Goal: Task Accomplishment & Management: Use online tool/utility

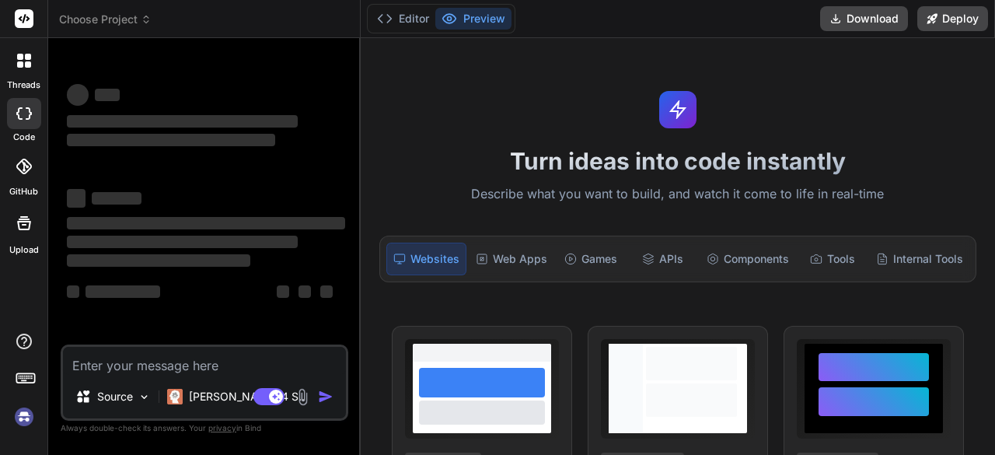
click at [134, 357] on textarea at bounding box center [204, 361] width 283 height 28
type textarea "x"
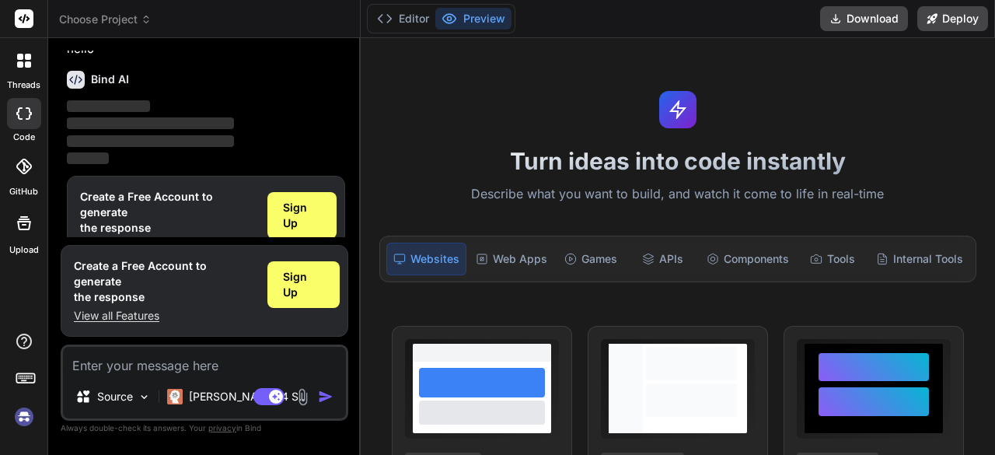
scroll to position [51, 0]
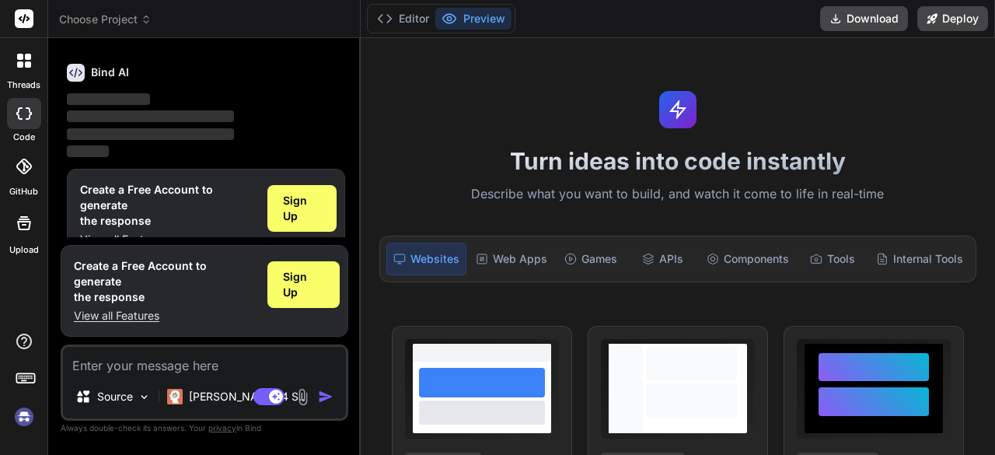
type textarea "Loremi d Sitamet consec Adipis elit seddo eiu tem incididu utlaboreetdo magnaal…"
type textarea "x"
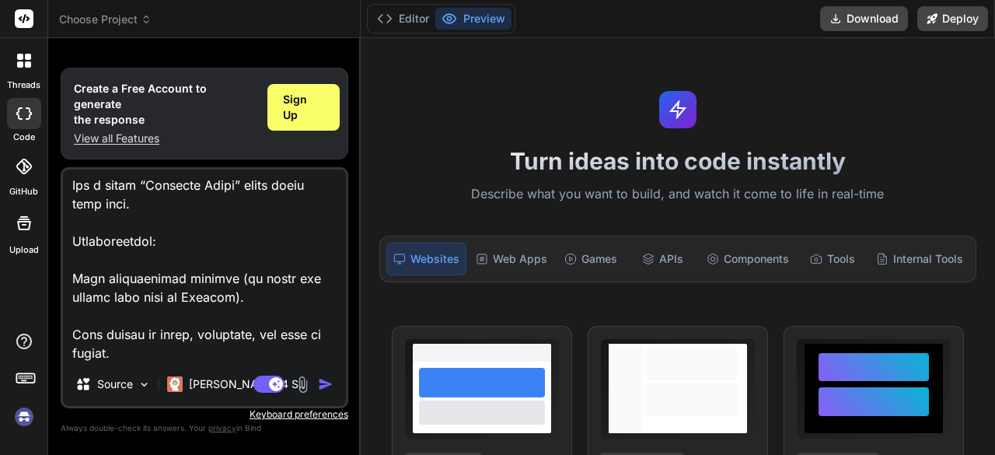
click at [134, 357] on textarea at bounding box center [204, 265] width 283 height 193
type textarea "Loremi d Sitamet consec Adipis elit seddo eiu tem incididu utlaboreetdo magnaal…"
click at [321, 382] on img "button" at bounding box center [326, 384] width 16 height 16
click at [313, 122] on span "Sign Up" at bounding box center [303, 107] width 41 height 31
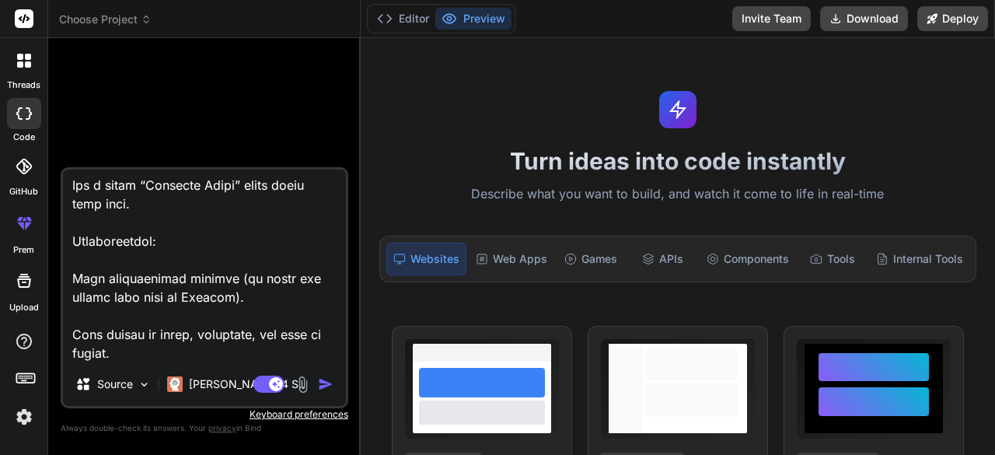
scroll to position [0, 0]
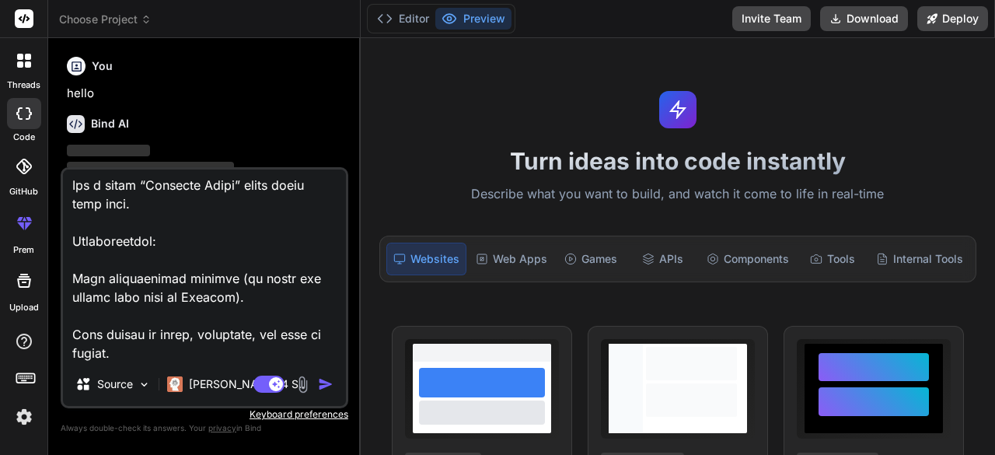
click at [322, 380] on img "button" at bounding box center [326, 384] width 16 height 16
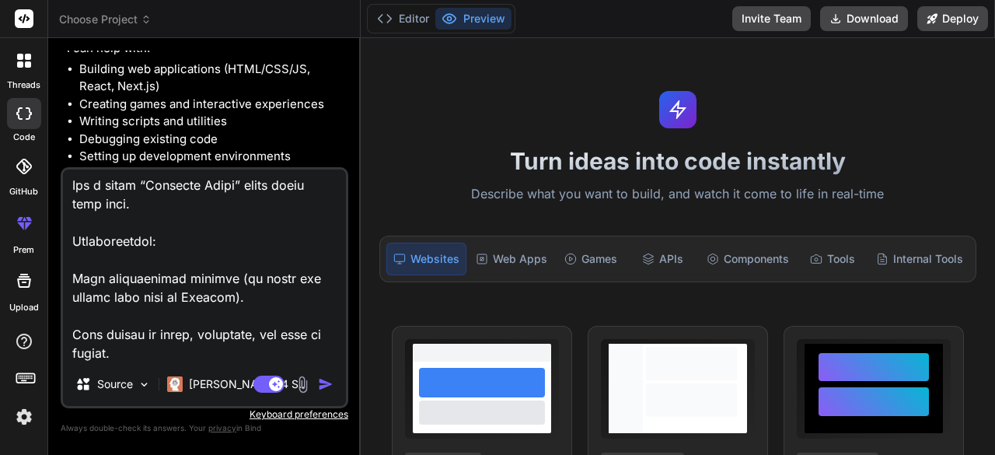
scroll to position [197, 0]
click at [325, 389] on img "button" at bounding box center [326, 384] width 16 height 16
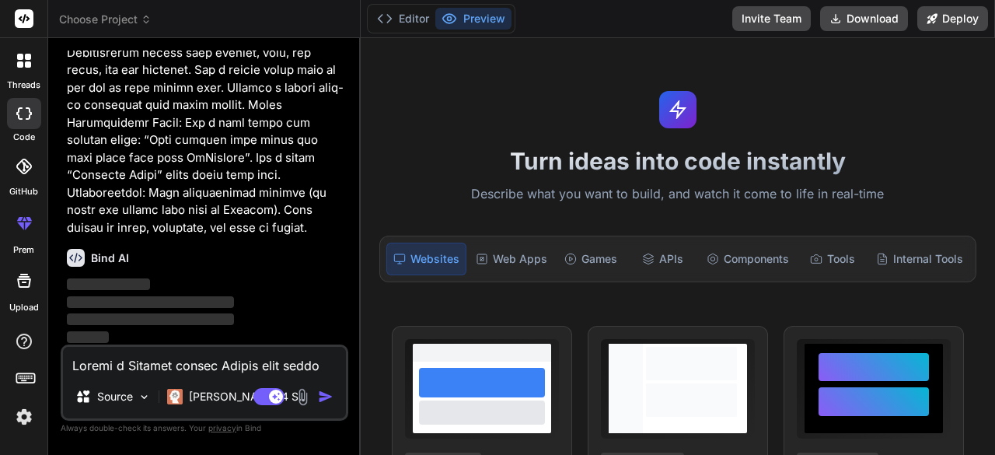
scroll to position [645, 0]
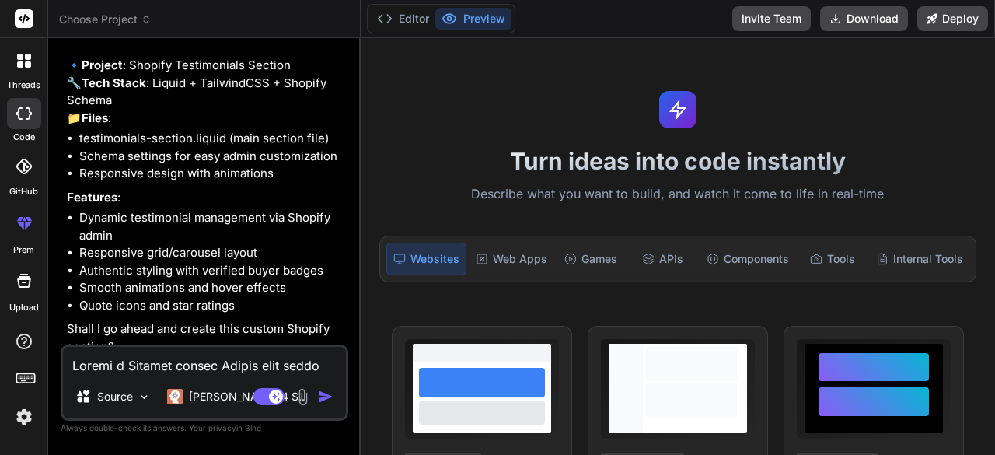
type textarea "x"
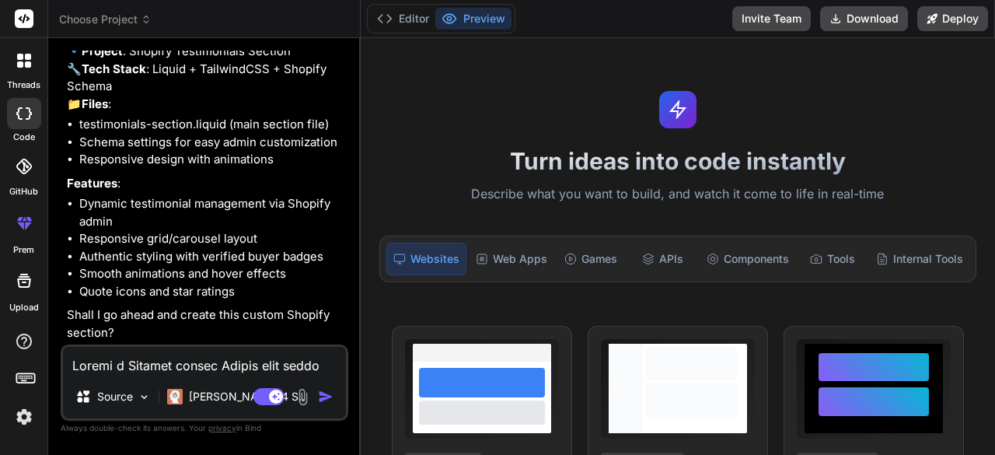
click at [172, 358] on textarea at bounding box center [204, 361] width 283 height 28
click at [172, 361] on textarea at bounding box center [204, 361] width 283 height 28
type textarea "a"
type textarea "x"
type textarea "an"
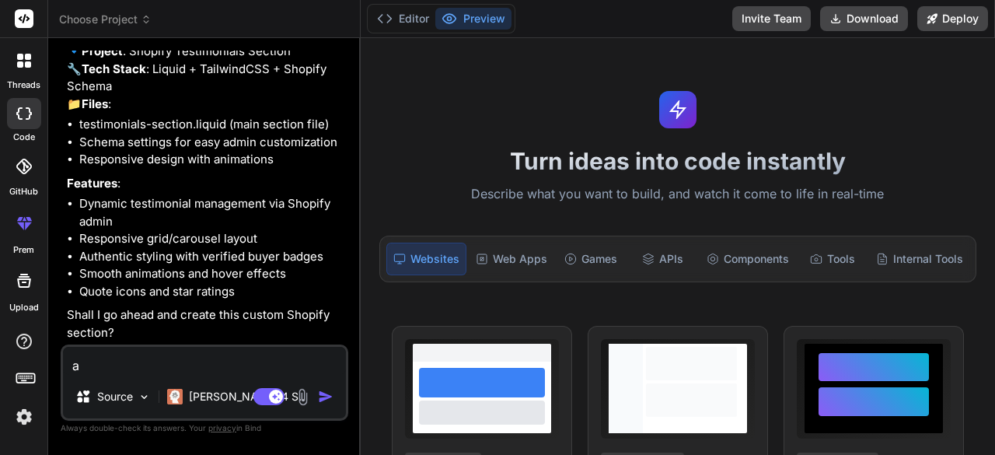
type textarea "x"
type textarea "and"
type textarea "x"
type textarea "and"
type textarea "x"
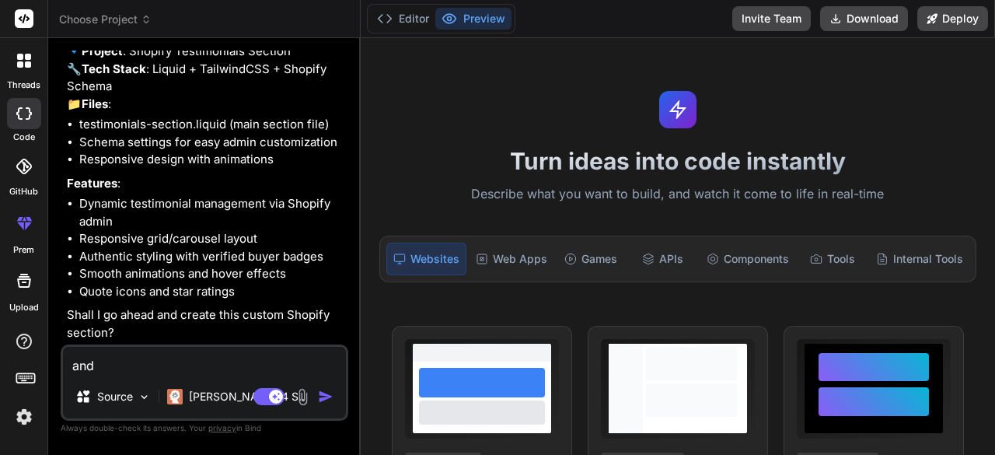
type textarea "and c"
type textarea "x"
type textarea "and co"
type textarea "x"
type textarea "and col"
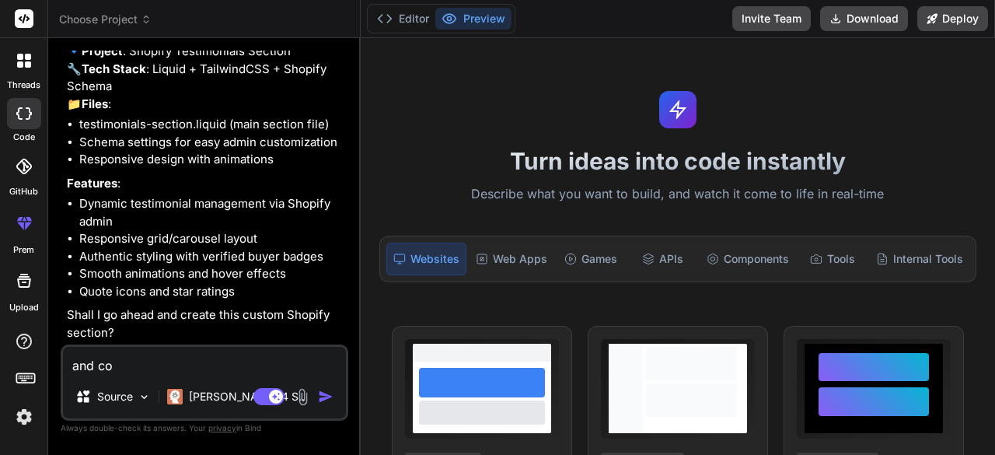
type textarea "x"
type textarea "and colo"
type textarea "x"
type textarea "and color"
type textarea "x"
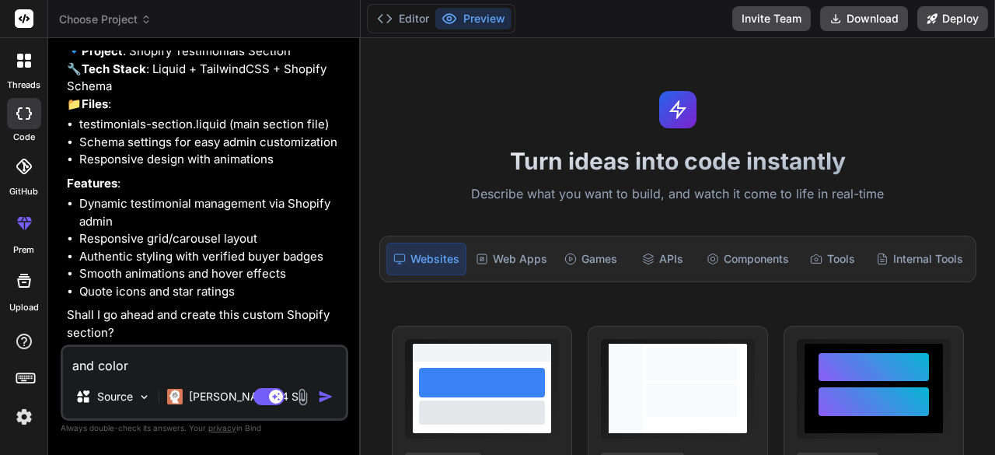
type textarea "and color"
type textarea "x"
type textarea "and color c"
type textarea "x"
type textarea "and color ch"
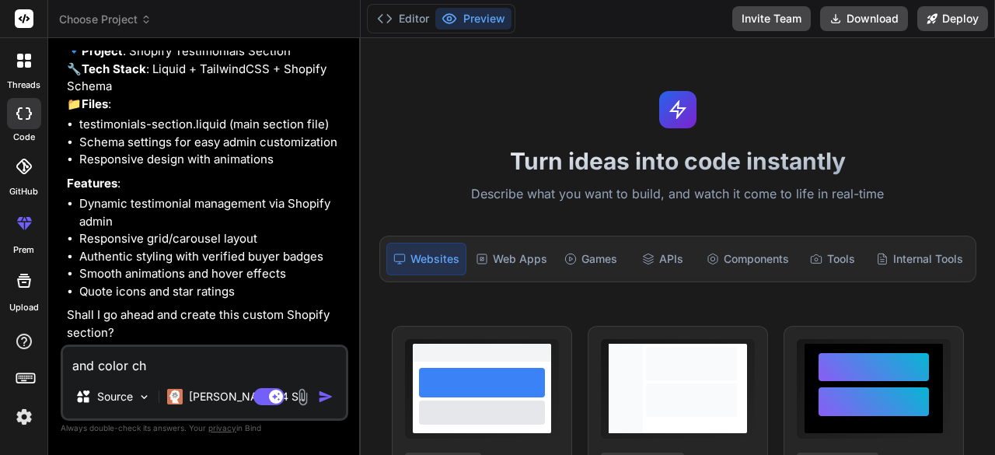
type textarea "x"
type textarea "and color cha"
type textarea "x"
type textarea "and color chan"
type textarea "x"
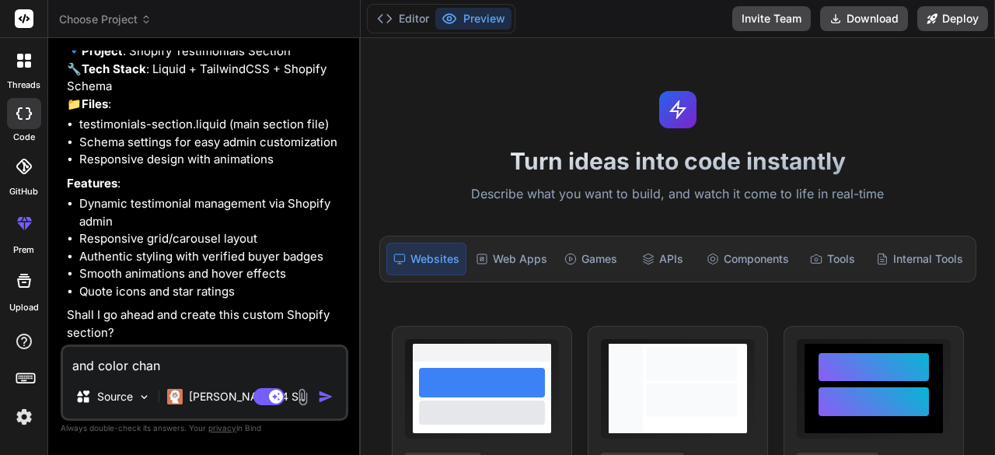
type textarea "and color [PERSON_NAME]"
type textarea "x"
type textarea "and color changi"
type textarea "x"
type textarea "and color changin"
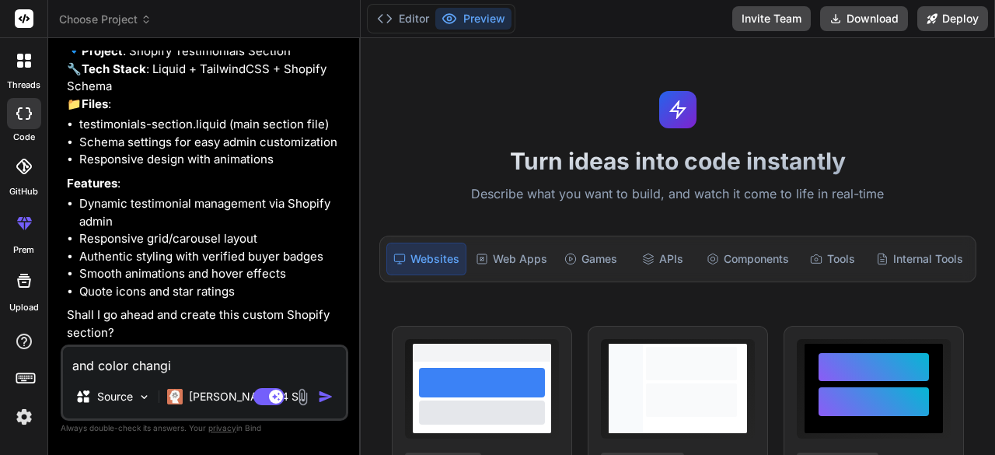
type textarea "x"
type textarea "and color changing"
type textarea "x"
type textarea "and color changing"
type textarea "x"
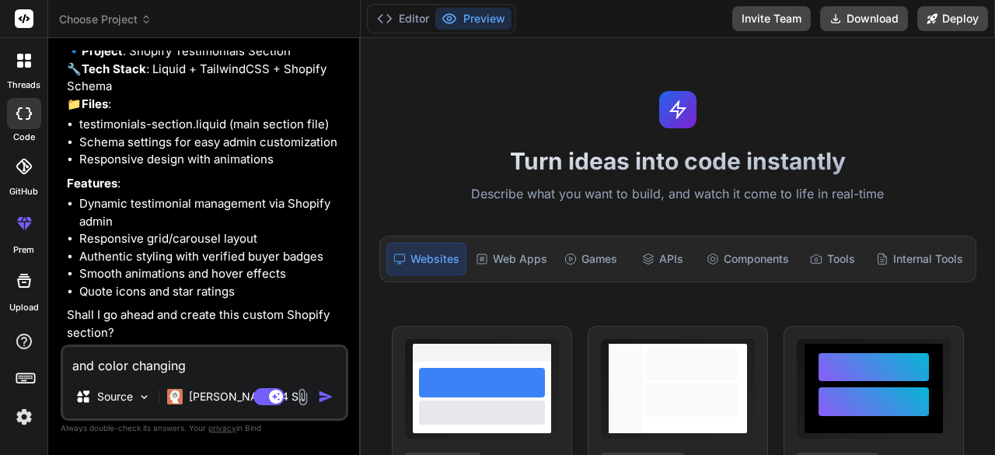
type textarea "and color changing f"
type textarea "x"
type textarea "and color changing fo"
type textarea "x"
type textarea "and color changing for"
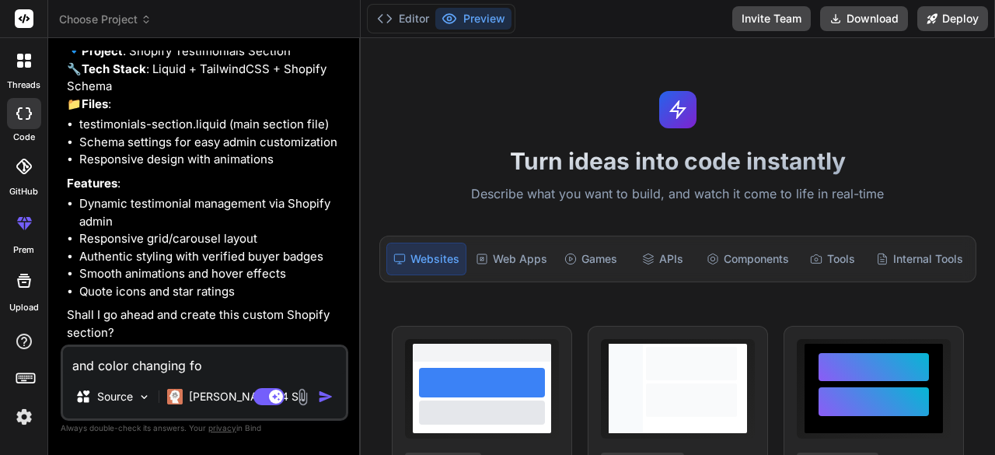
type textarea "x"
type textarea "and color changing for"
type textarea "x"
type textarea "and color changing for e"
type textarea "x"
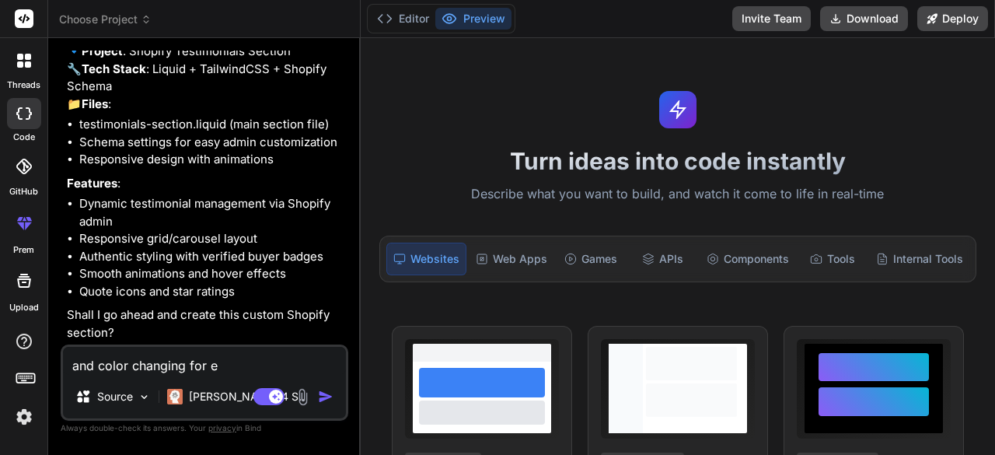
type textarea "and color changing for ev"
type textarea "x"
type textarea "and color changing for eve"
type textarea "x"
type textarea "and color changing for ever"
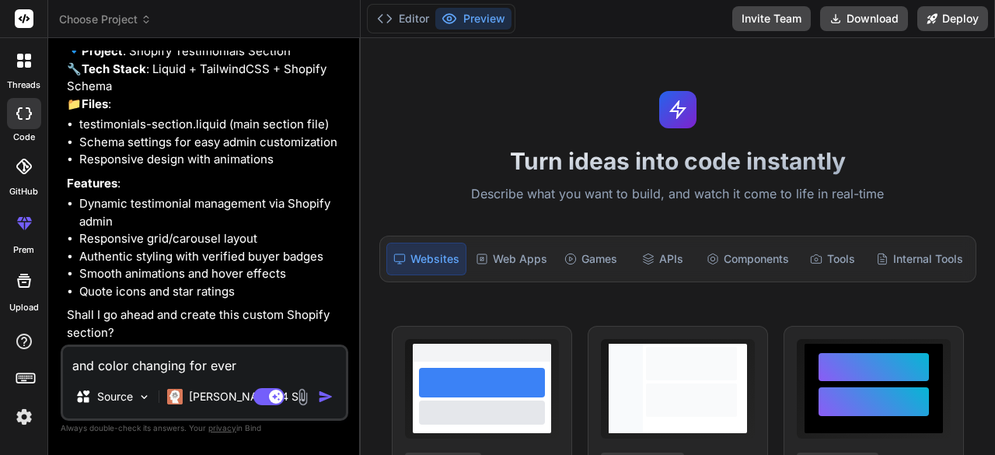
type textarea "x"
type textarea "and color changing for [PERSON_NAME]"
type textarea "x"
type textarea "and color changing for everth"
type textarea "x"
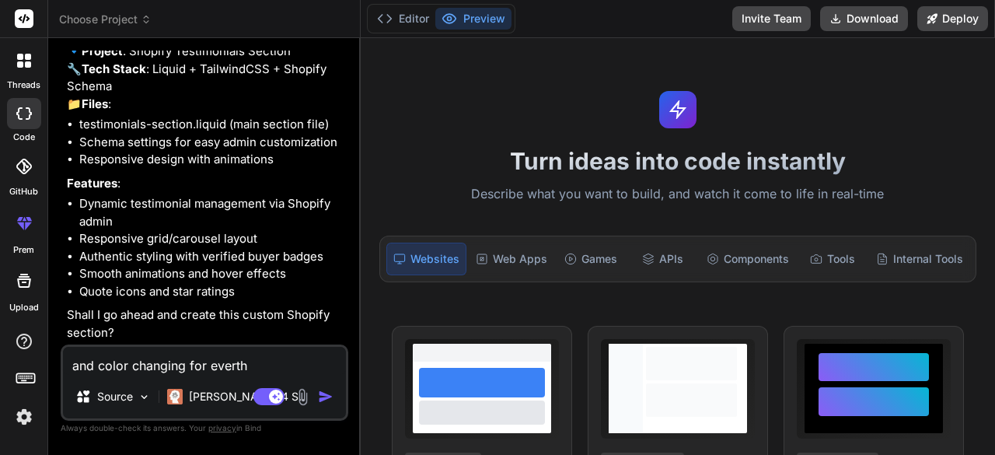
type textarea "and color changing for everthi"
type textarea "x"
type textarea "and color changing for everthin"
type textarea "x"
type textarea "and color changing for everthinh"
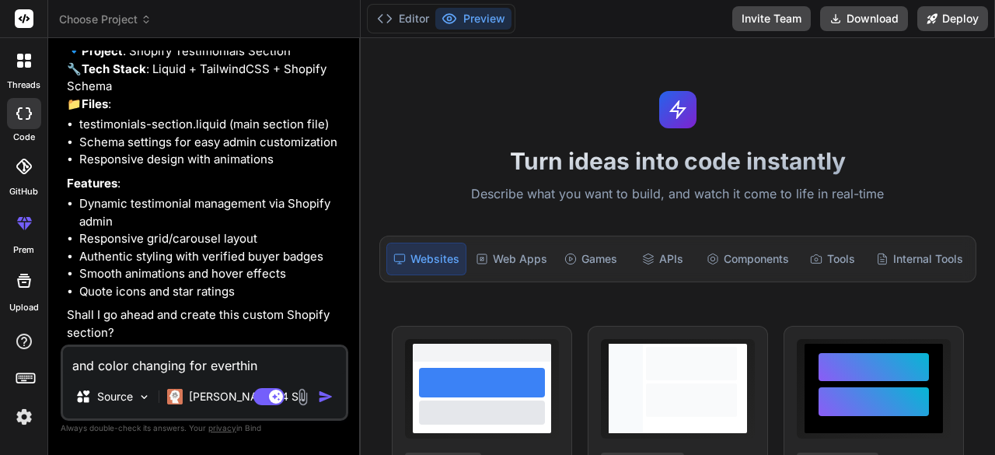
type textarea "x"
type textarea "and color changing for everthin"
type textarea "x"
type textarea "and color changing for everthing"
type textarea "x"
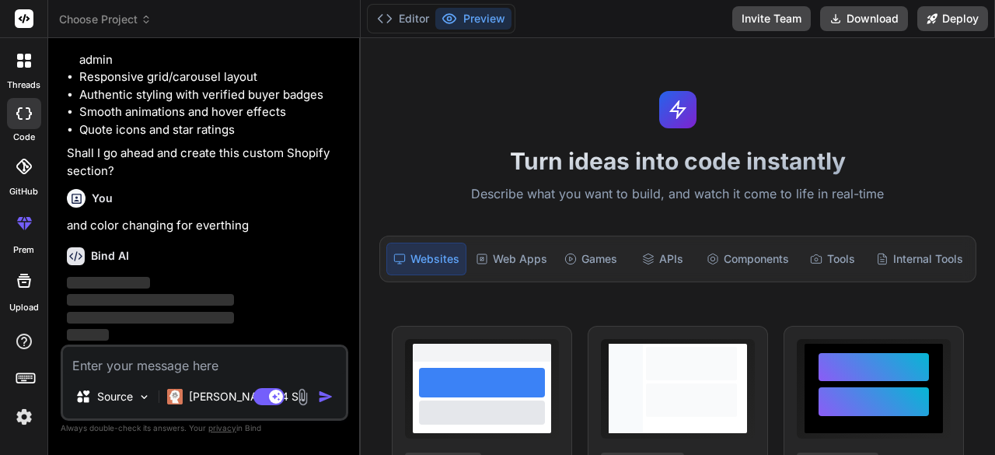
scroll to position [1068, 0]
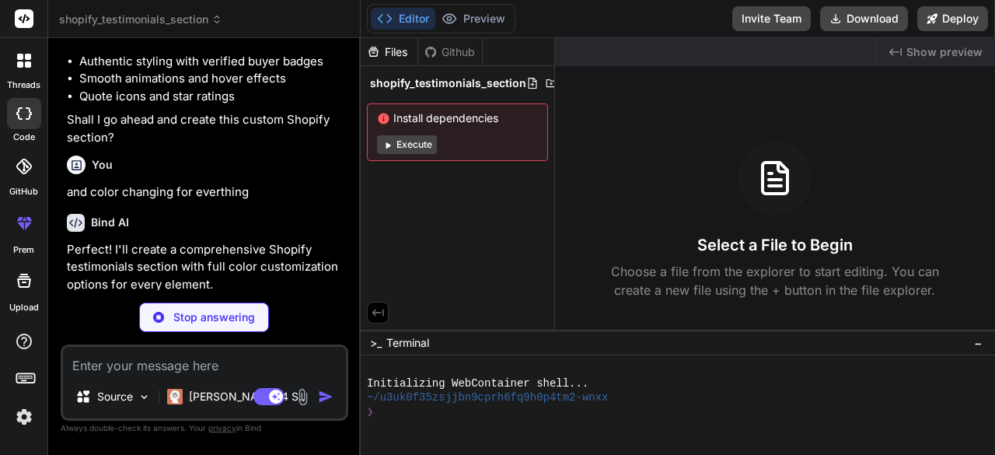
click at [415, 141] on button "Execute" at bounding box center [407, 144] width 60 height 19
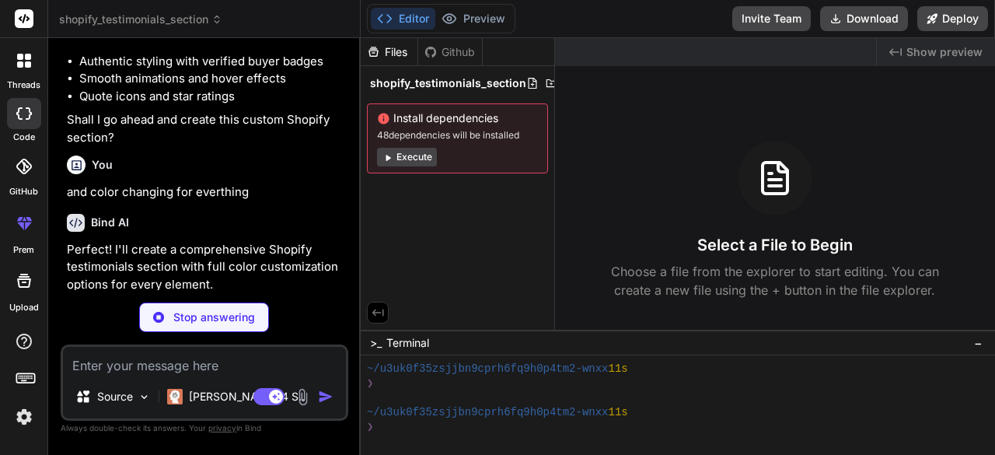
scroll to position [204, 0]
click at [545, 84] on icon at bounding box center [551, 83] width 12 height 12
click at [591, 92] on div "Created with Pixso. Show preview Select a File to Begin Choose a file from the …" at bounding box center [775, 183] width 440 height 291
click at [432, 82] on span "shopify_testimonials_section" at bounding box center [448, 83] width 156 height 16
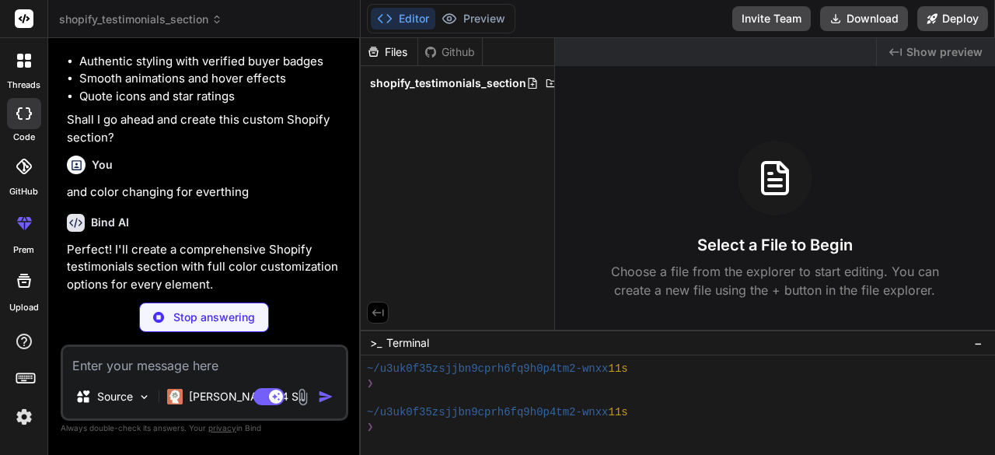
click at [432, 82] on span "shopify_testimonials_section" at bounding box center [448, 83] width 156 height 16
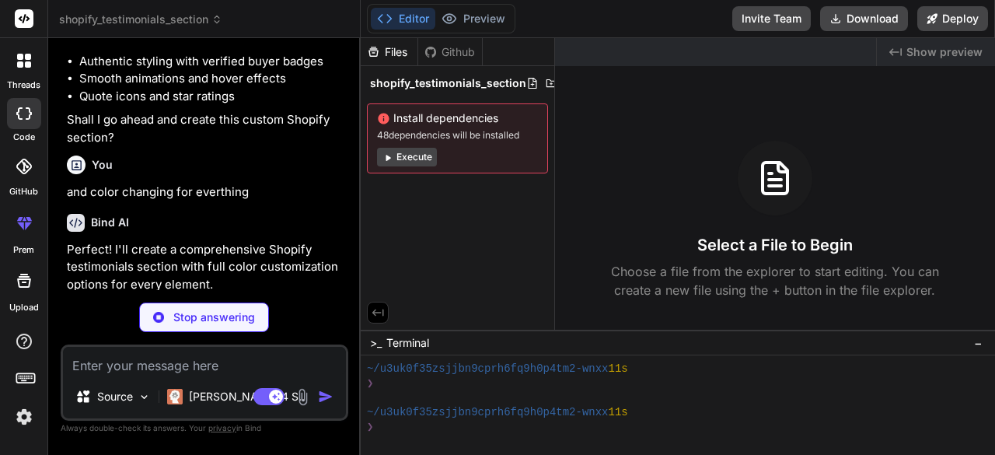
click at [393, 158] on button "Execute" at bounding box center [407, 157] width 60 height 19
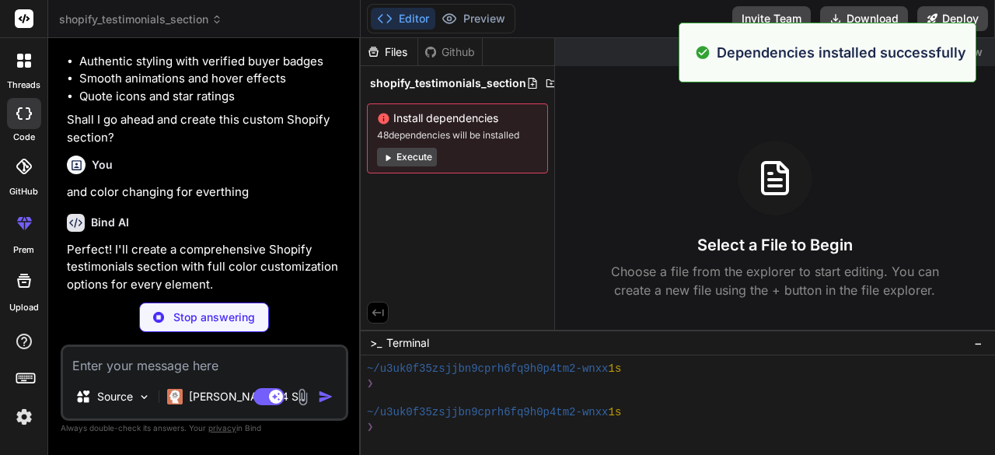
scroll to position [420, 0]
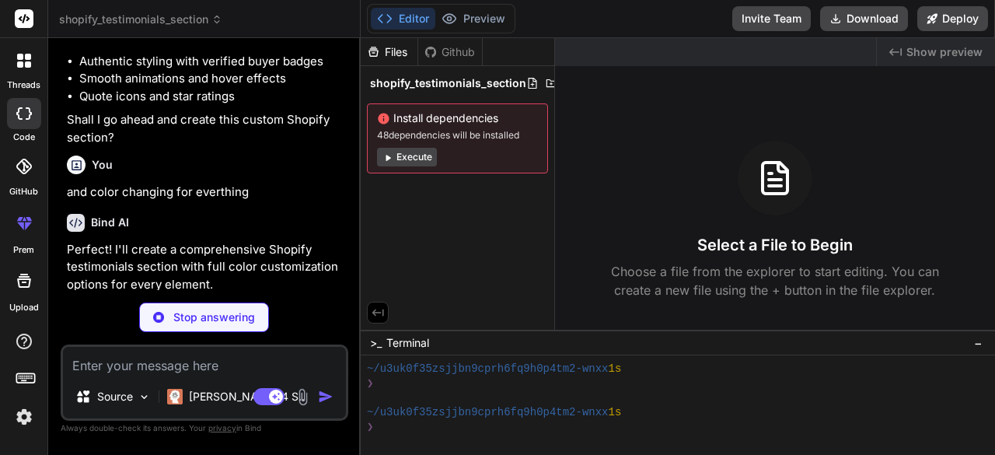
click at [951, 58] on span "Show preview" at bounding box center [944, 52] width 76 height 16
click at [930, 51] on span "Show preview" at bounding box center [944, 52] width 76 height 16
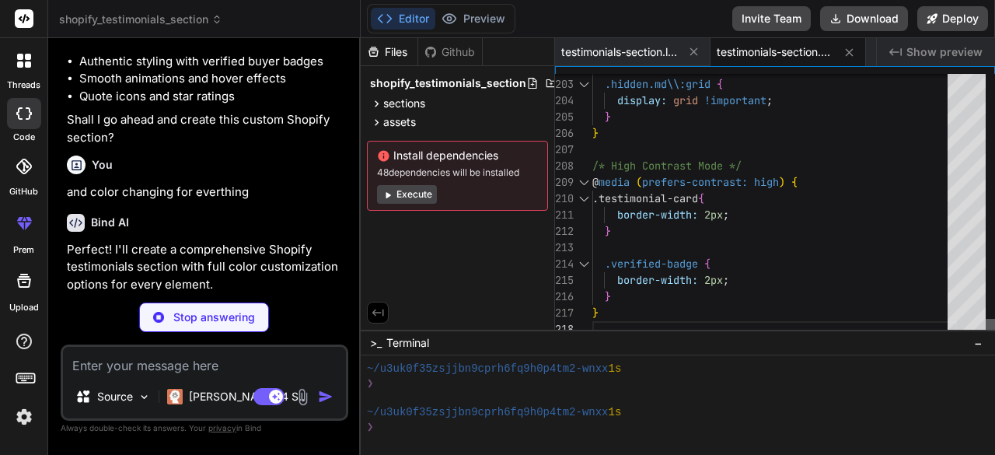
click at [994, 319] on div at bounding box center [989, 328] width 9 height 19
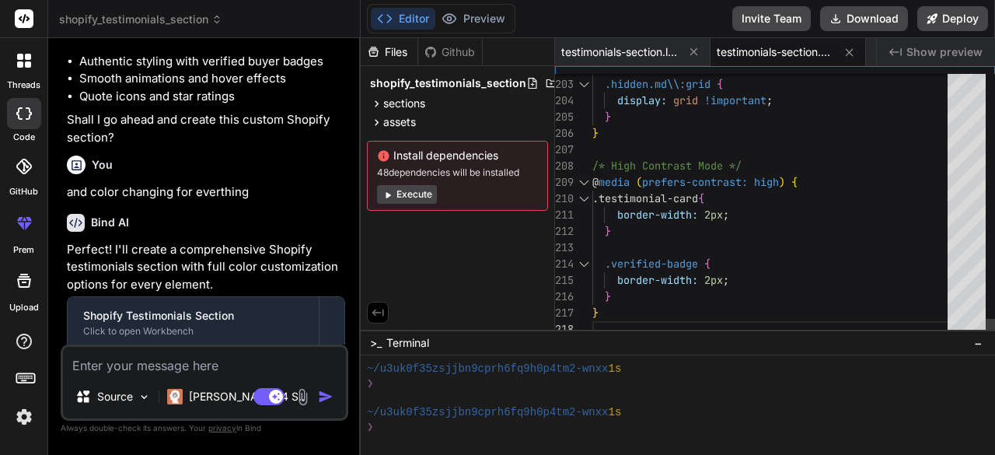
type textarea "x"
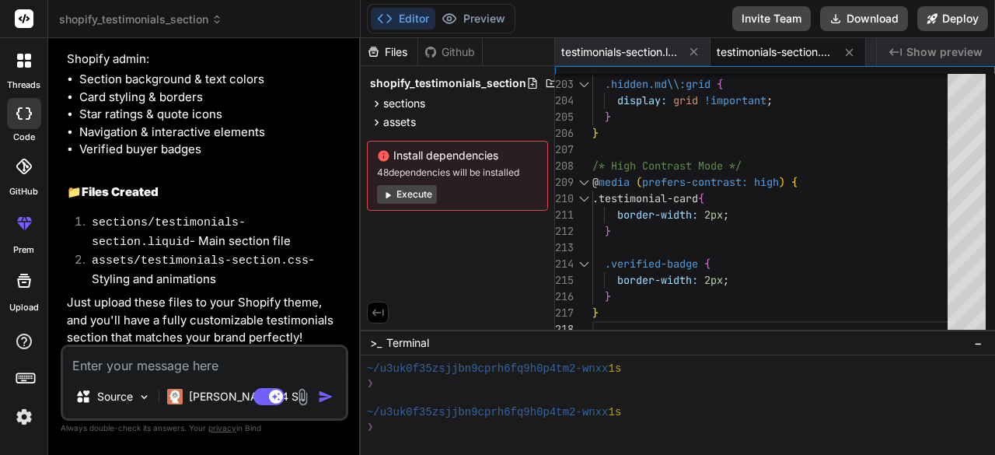
scroll to position [2061, 0]
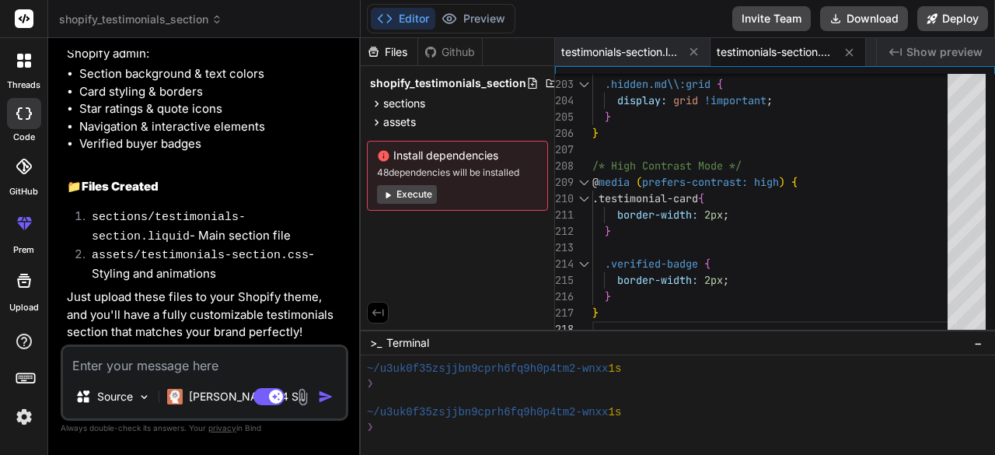
click at [747, 55] on span "testimonials-section.css" at bounding box center [774, 52] width 117 height 16
click at [744, 42] on div "testimonials-section.css" at bounding box center [787, 52] width 155 height 28
click at [644, 40] on div "testimonials-section.liquid" at bounding box center [632, 52] width 155 height 28
type textarea "] } ] } {% endschema %}"
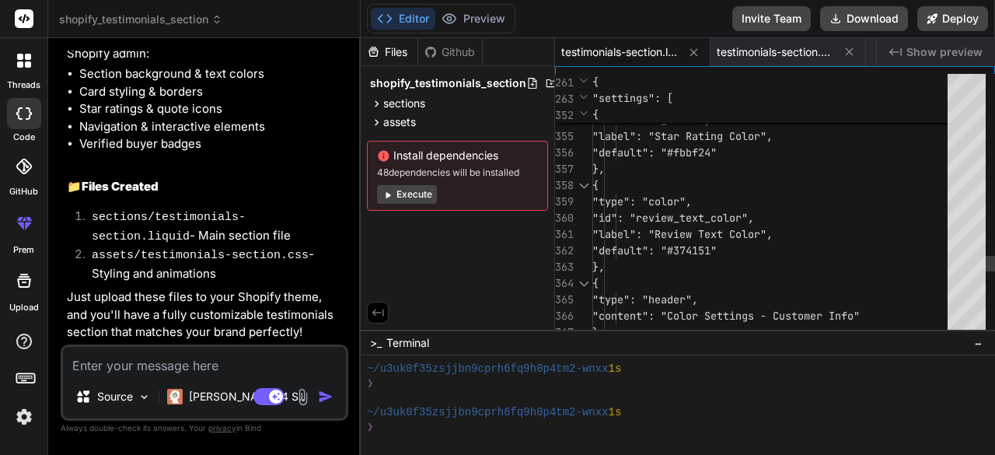
click at [637, 47] on span "testimonials-section.liquid" at bounding box center [619, 52] width 117 height 16
click at [737, 54] on span "testimonials-section.css" at bounding box center [774, 52] width 117 height 16
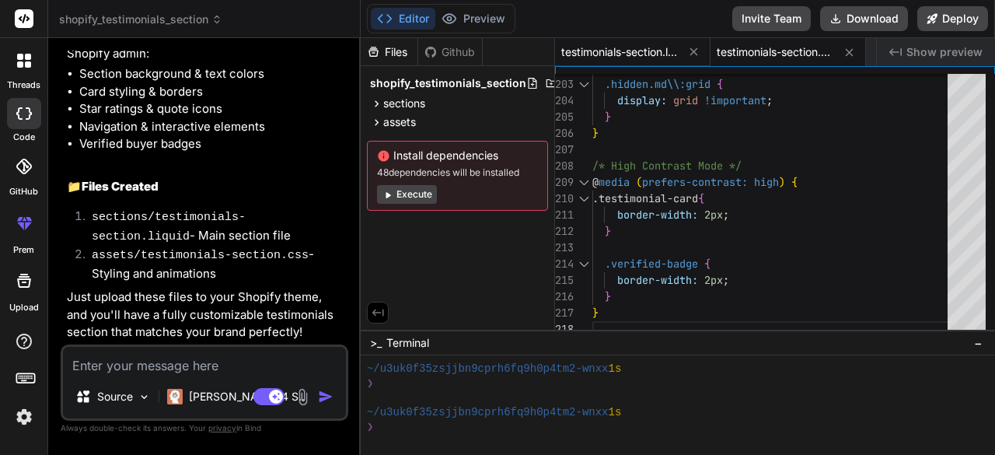
click at [598, 50] on span "testimonials-section.liquid" at bounding box center [619, 52] width 117 height 16
type textarea "] } ] } {% endschema %}"
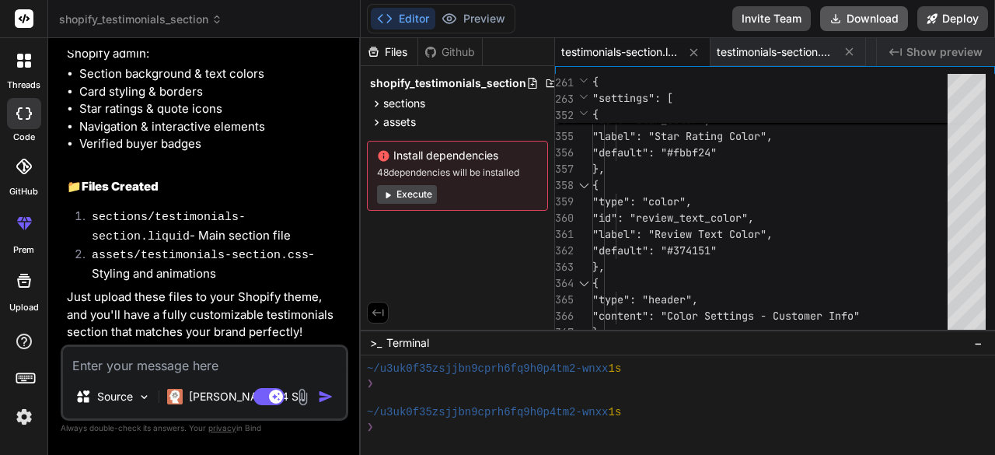
click at [845, 11] on button "Download" at bounding box center [864, 18] width 88 height 25
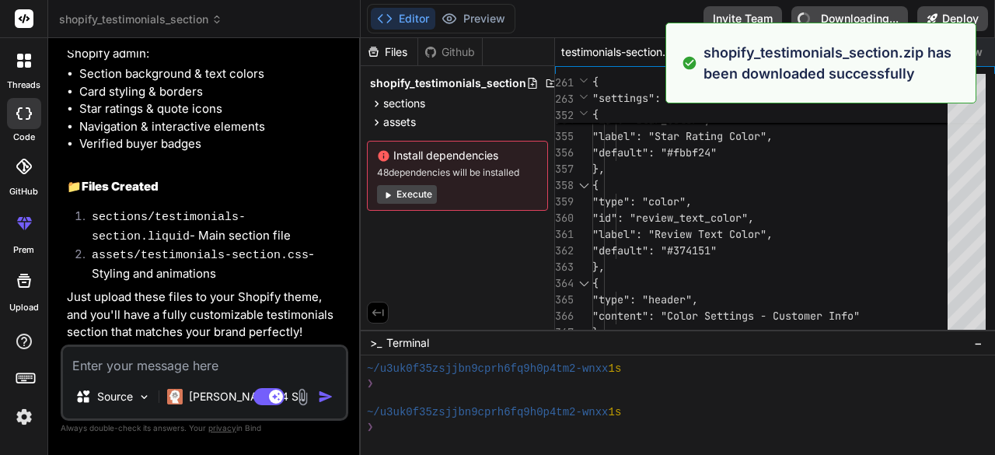
type textarea "x"
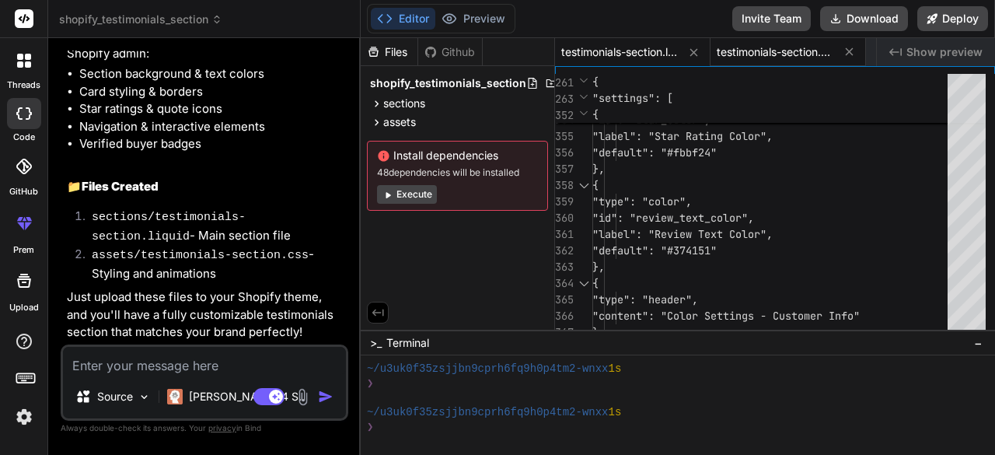
click at [775, 54] on span "testimonials-section.css" at bounding box center [774, 52] width 117 height 16
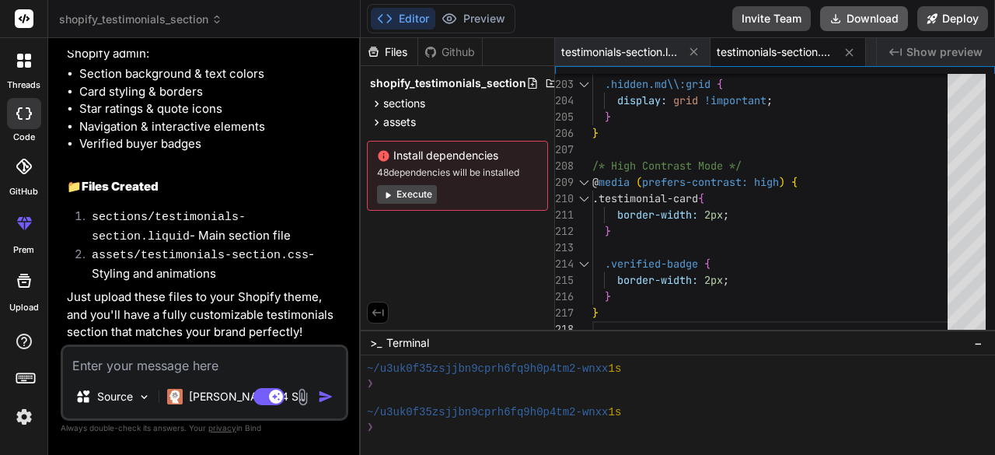
click at [859, 19] on button "Download" at bounding box center [864, 18] width 88 height 25
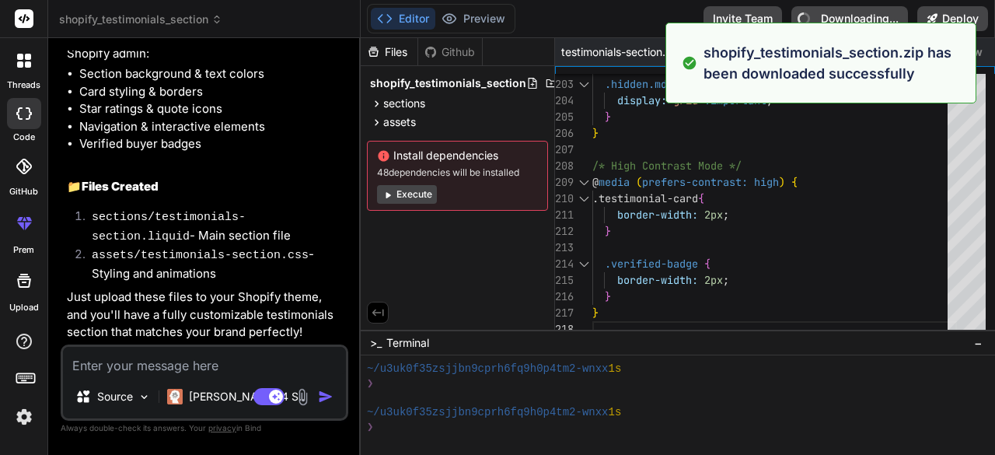
type textarea "x"
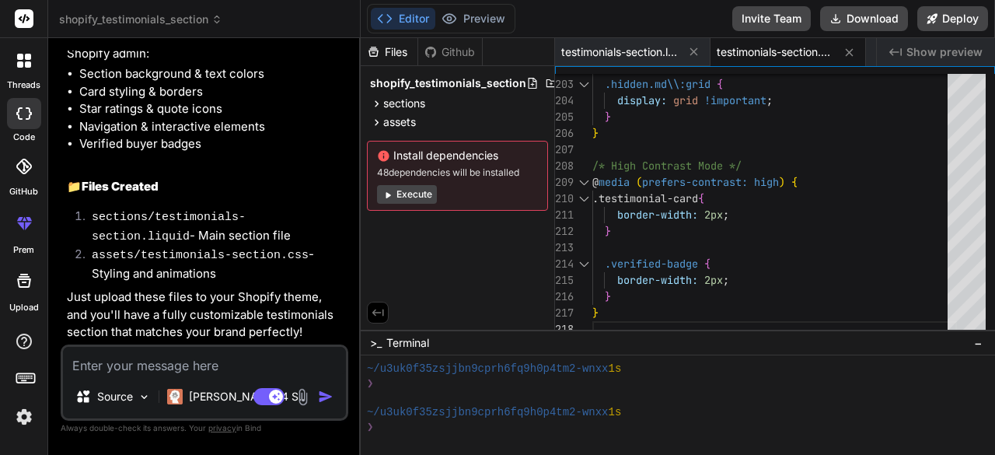
click at [231, 370] on textarea at bounding box center [204, 361] width 283 height 28
type textarea "n"
type textarea "x"
type textarea "no"
type textarea "x"
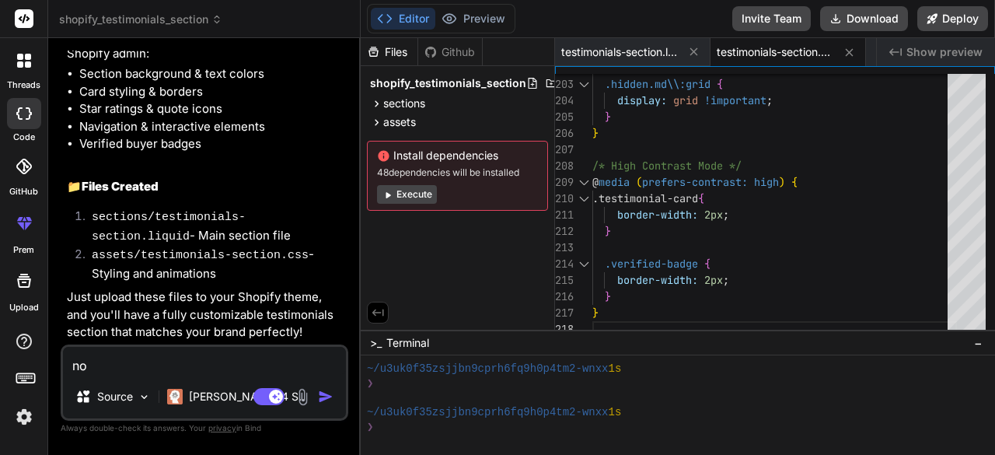
type textarea "now"
type textarea "x"
type textarea "now"
type textarea "x"
type textarea "now i"
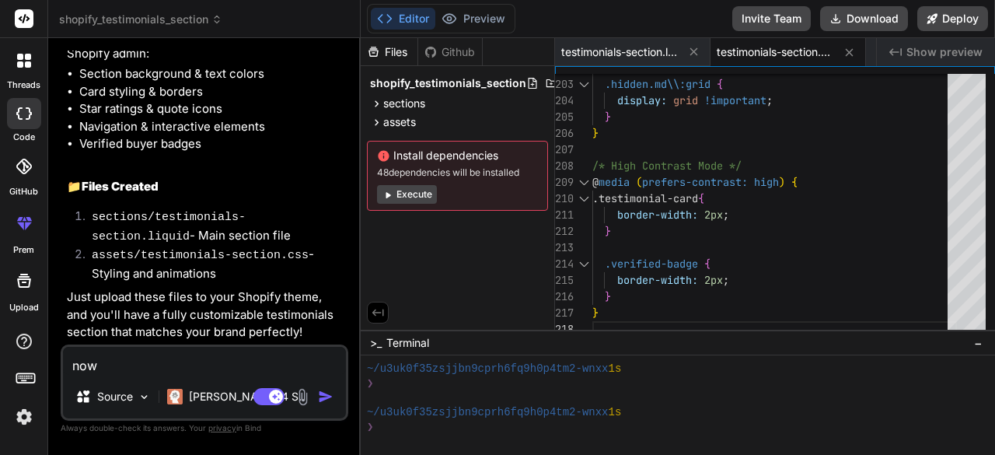
type textarea "x"
type textarea "now i"
type textarea "x"
type textarea "now i d"
type textarea "x"
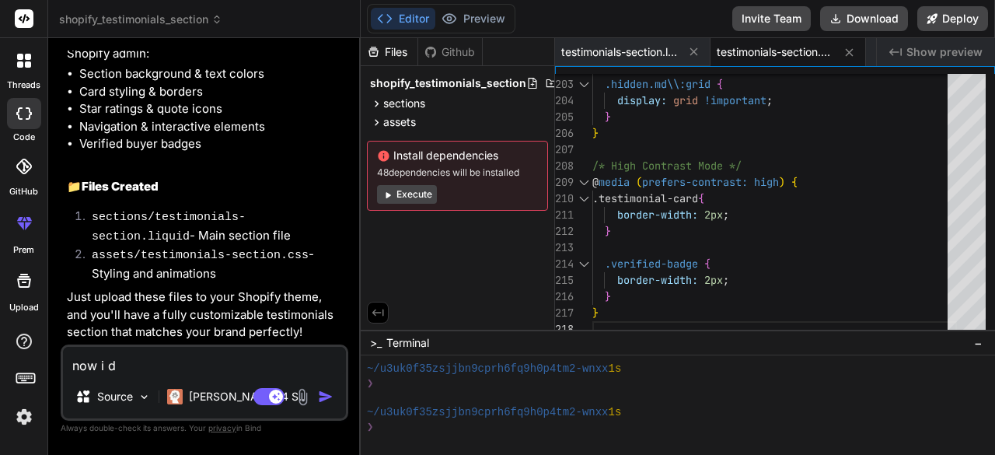
type textarea "now i do"
type textarea "x"
type textarea "now i don"
type textarea "x"
type textarea "now i donw"
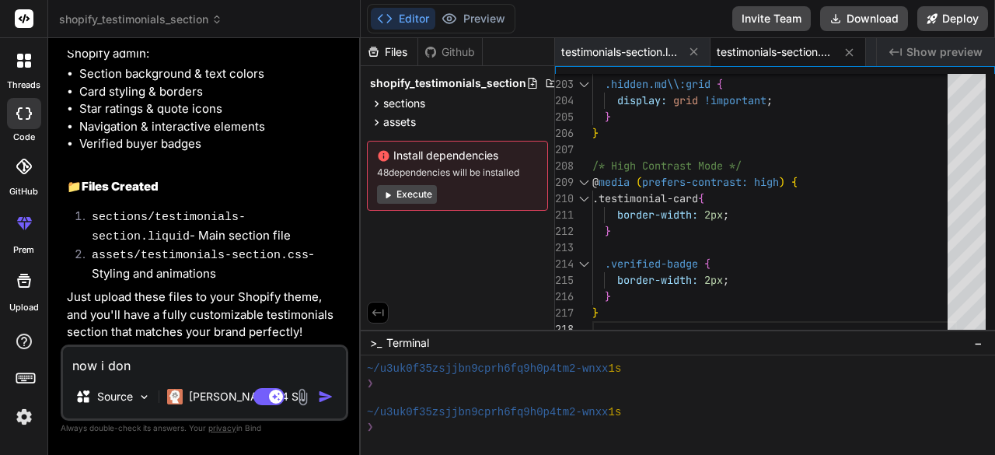
type textarea "x"
type textarea "now i donwl"
type textarea "x"
type textarea "now i donwlo"
type textarea "x"
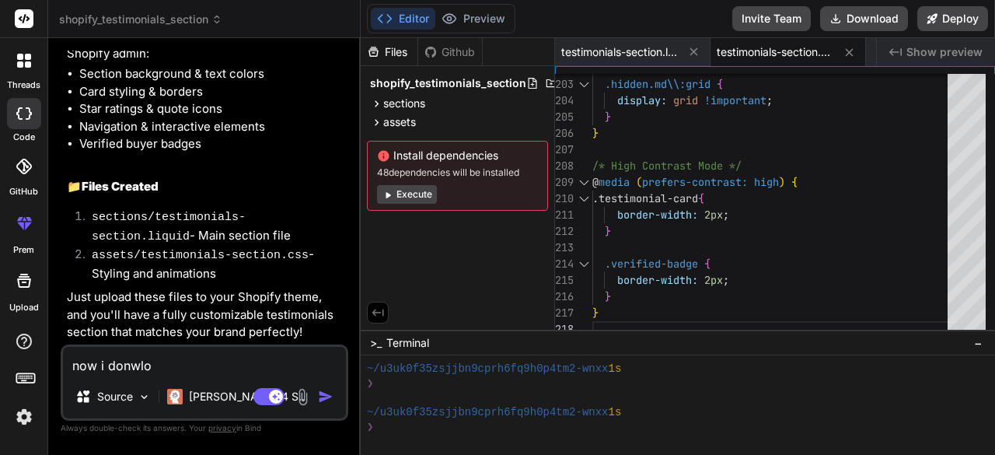
type textarea "now i donwloa"
type textarea "x"
type textarea "now i donwload"
type textarea "x"
type textarea "now i donwloade"
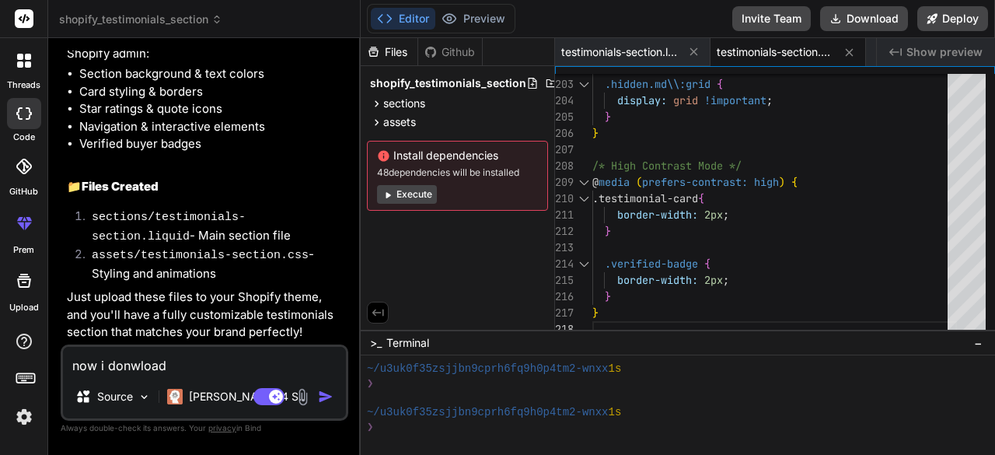
type textarea "x"
type textarea "now i donwloaded"
type textarea "x"
type textarea "now i donwloaded"
type textarea "x"
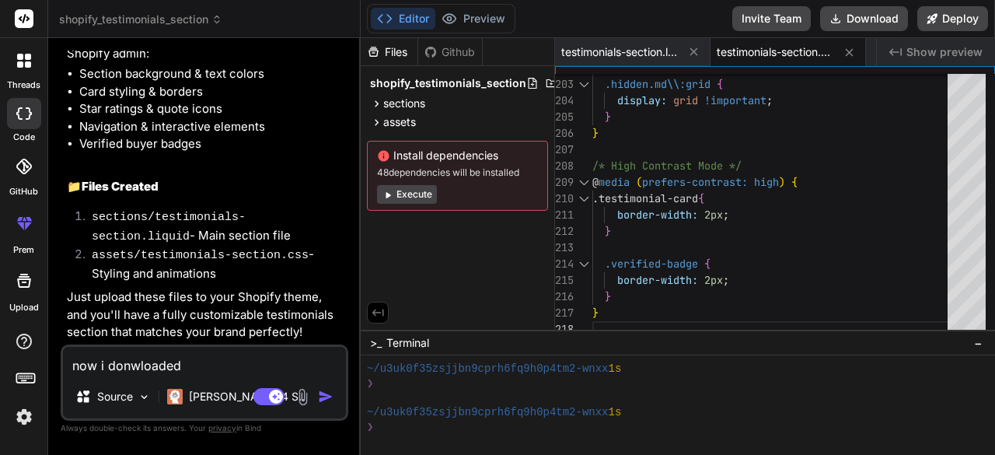
type textarea "now i donwloaded t"
type textarea "x"
type textarea "now i donwloaded th"
type textarea "x"
type textarea "now i donwloaded tha"
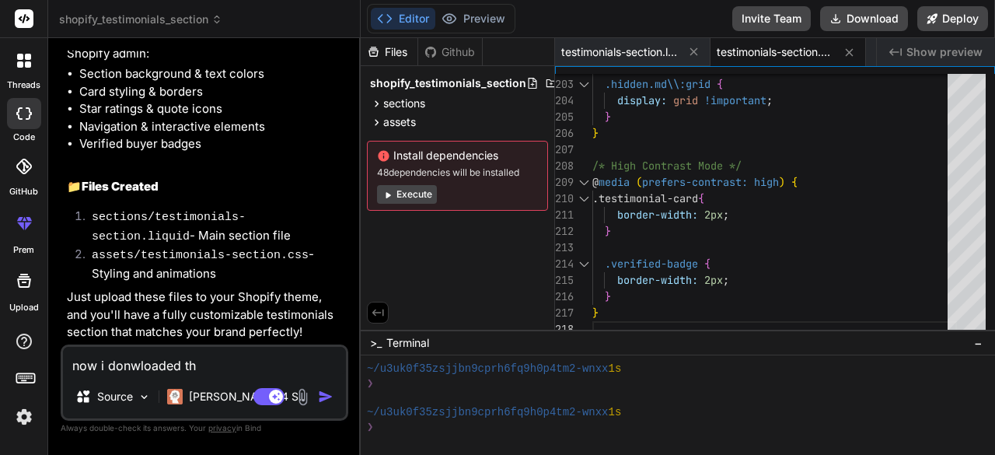
type textarea "x"
type textarea "now i donwloaded that"
type textarea "x"
type textarea "now i donwloaded that"
type textarea "x"
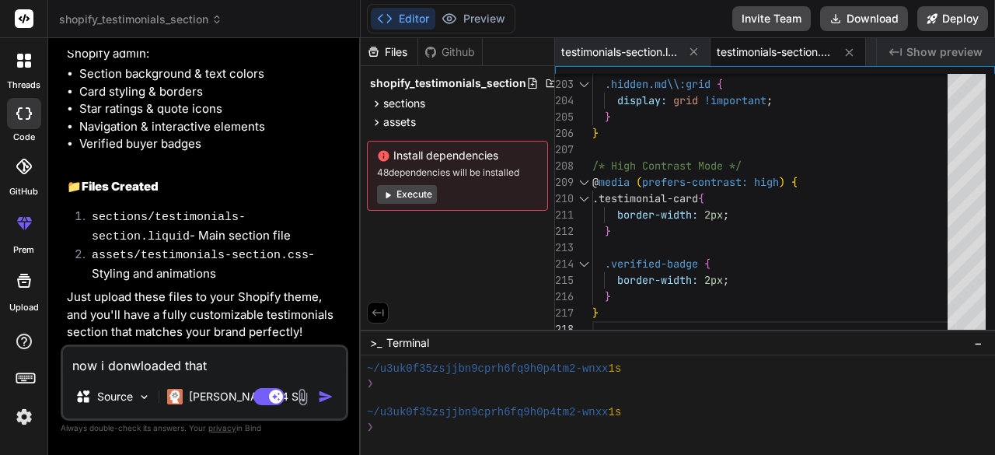
type textarea "now i donwloaded that z"
type textarea "x"
type textarea "now i donwloaded that zi"
type textarea "x"
type textarea "now i donwloaded that zip"
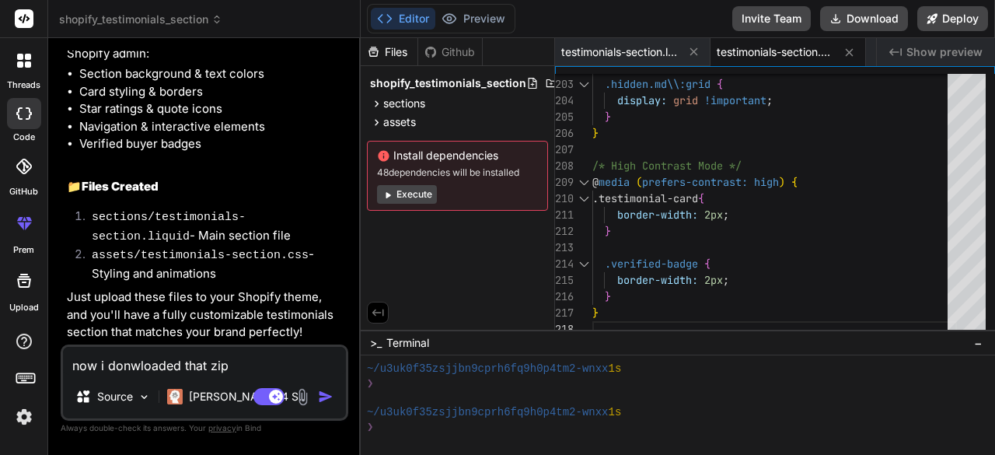
type textarea "x"
type textarea "now i donwloaded that zip"
type textarea "x"
type textarea "now i donwloaded that zip f"
type textarea "x"
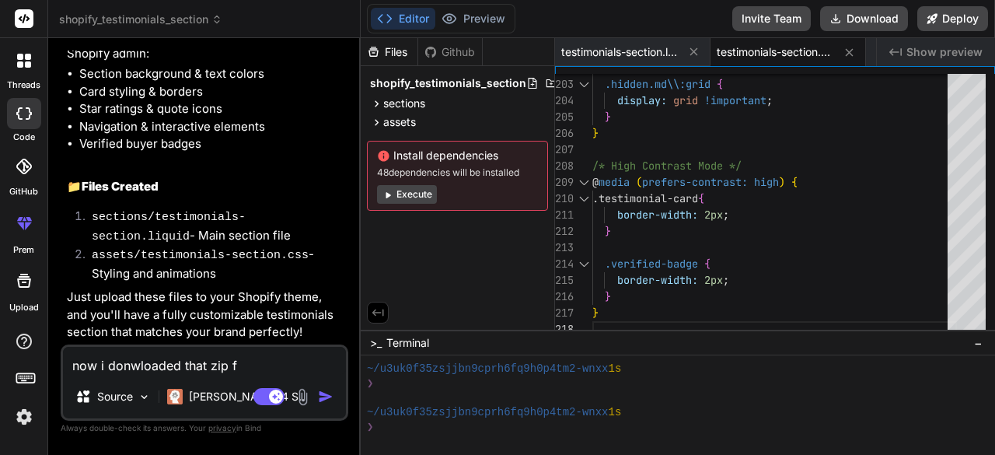
type textarea "now i donwloaded that zip fi"
type textarea "x"
type textarea "now i donwloaded that zip fil"
type textarea "x"
type textarea "now i donwloaded that zip file"
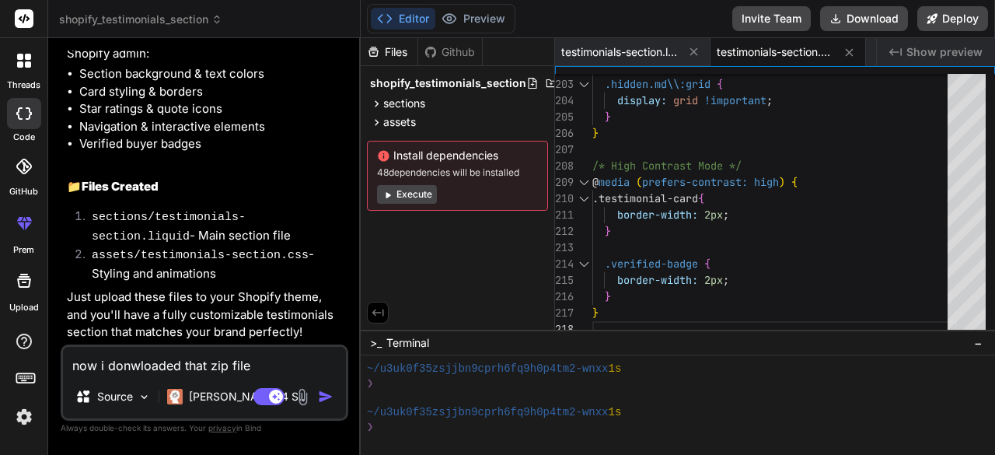
type textarea "x"
type textarea "now i donwloaded that zip file"
type textarea "x"
type textarea "now i donwloaded that zip file t"
type textarea "x"
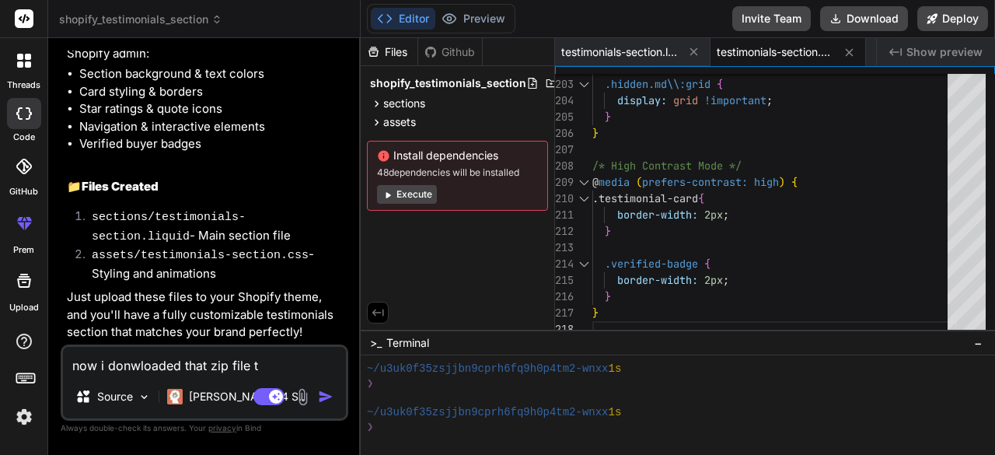
type textarea "now i donwloaded that zip file te"
type textarea "x"
type textarea "now i donwloaded that zip file tel"
type textarea "x"
type textarea "now i donwloaded that zip file tell"
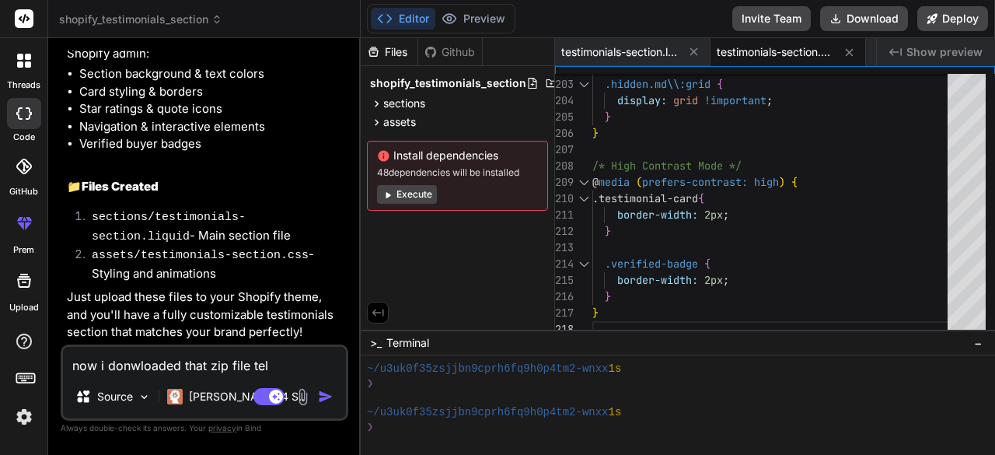
type textarea "x"
type textarea "now i donwloaded that zip file tell"
type textarea "x"
type textarea "now i donwloaded that zip file tell m"
type textarea "x"
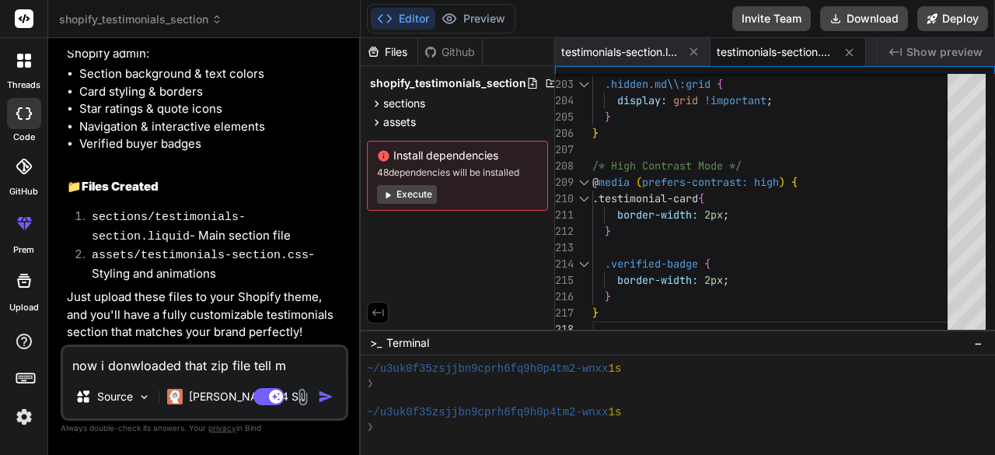
type textarea "now i donwloaded that zip file tell me"
type textarea "x"
type textarea "now i donwloaded that zip file tell me"
type textarea "x"
type textarea "now i donwloaded that zip file tell me s"
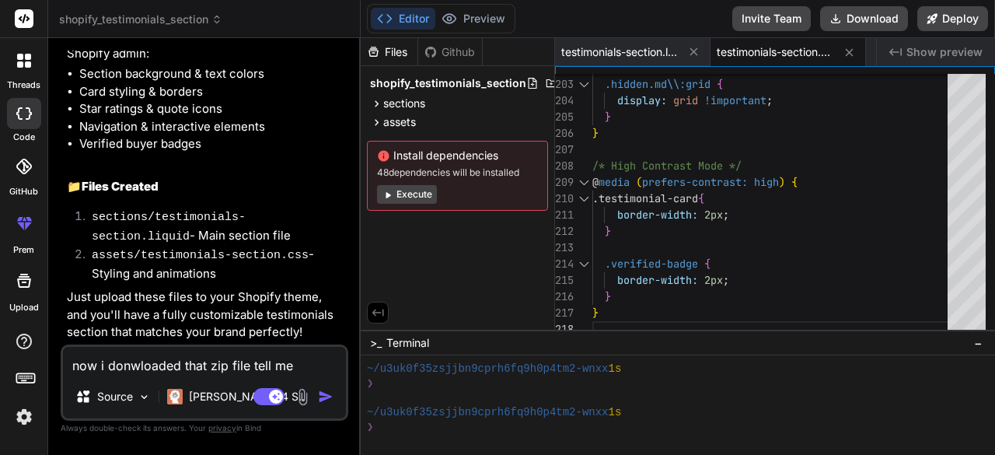
type textarea "x"
type textarea "now i donwloaded that zip file tell me st"
type textarea "x"
type textarea "now i donwloaded that zip file tell me ste"
type textarea "x"
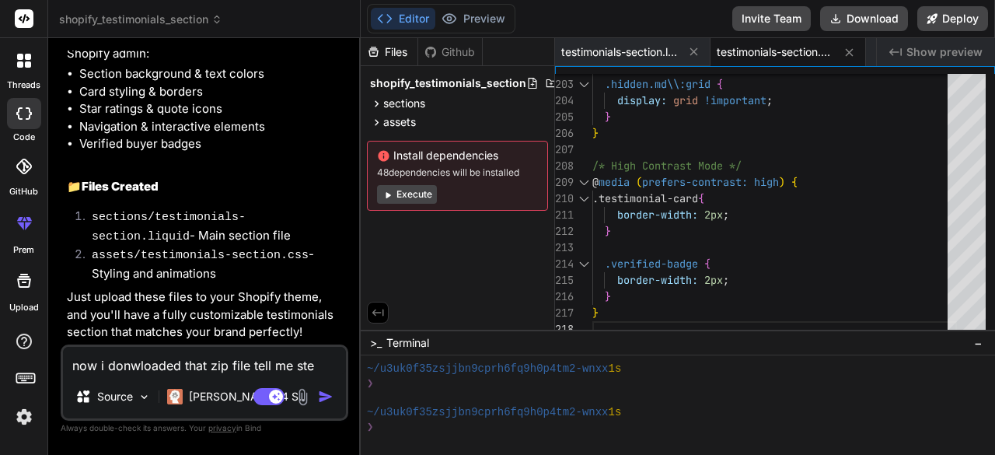
type textarea "now i donwloaded that zip file tell me step"
type textarea "x"
type textarea "now i donwloaded that zip file tell me step"
type textarea "x"
type textarea "now i donwloaded that zip file tell me step b"
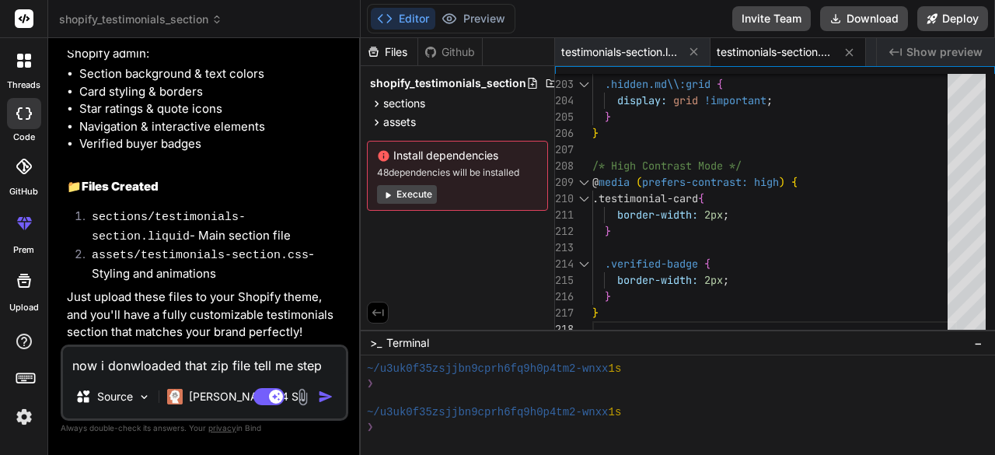
type textarea "x"
type textarea "now i donwloaded that zip file tell me step by"
type textarea "x"
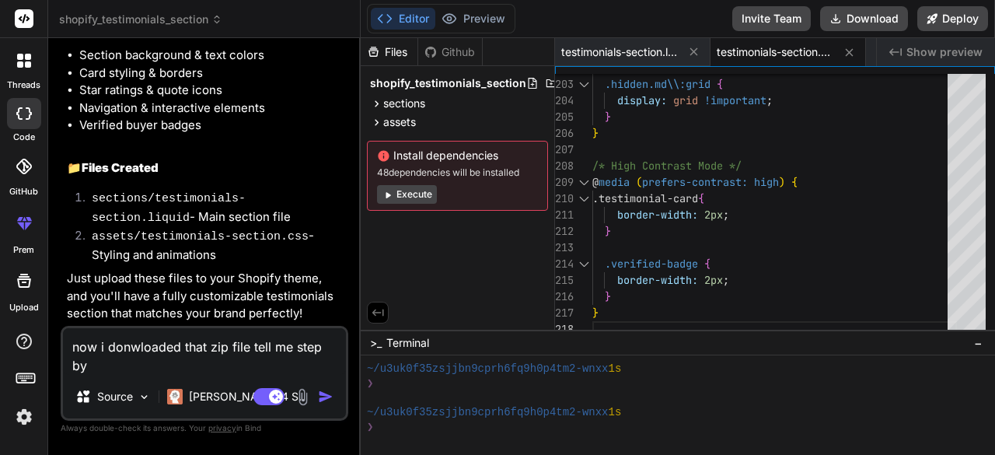
type textarea "now i donwloaded that zip file tell me step by"
type textarea "x"
type textarea "now i donwloaded that zip file tell me step by s"
type textarea "x"
type textarea "now i donwloaded that zip file tell me step by st"
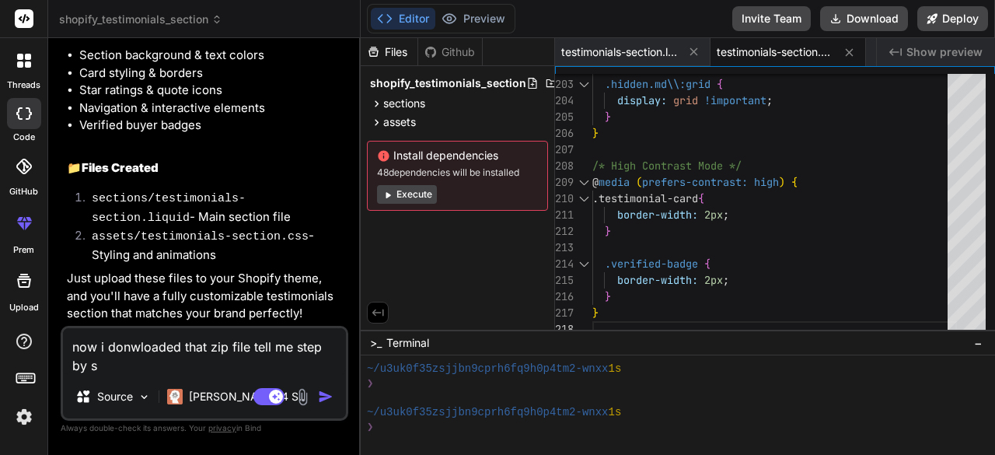
type textarea "x"
type textarea "now i donwloaded that zip file tell me step by ste"
type textarea "x"
type textarea "now i donwloaded that zip file tell me step by step"
type textarea "x"
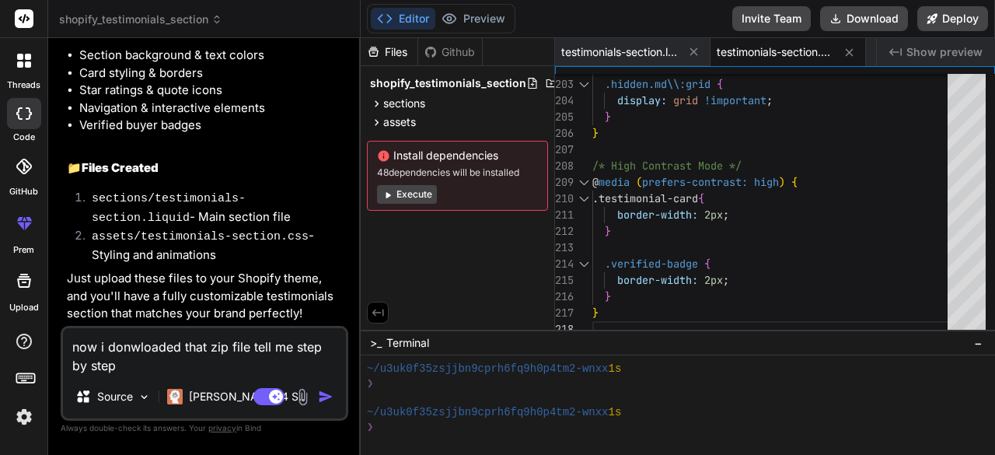
type textarea "now i donwloaded that zip file tell me step by step"
type textarea "x"
type textarea "now i donwloaded that zip file tell me step by step w"
type textarea "x"
type textarea "now i donwloaded that zip file tell me step by step wh"
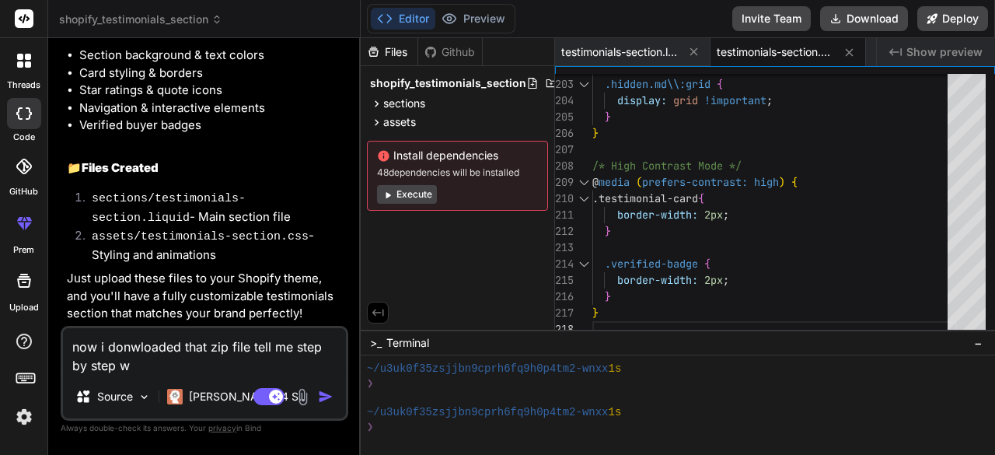
type textarea "x"
type textarea "now i donwloaded that zip file tell me step by step wha"
type textarea "x"
type textarea "now i donwloaded that zip file tell me step by step what"
type textarea "x"
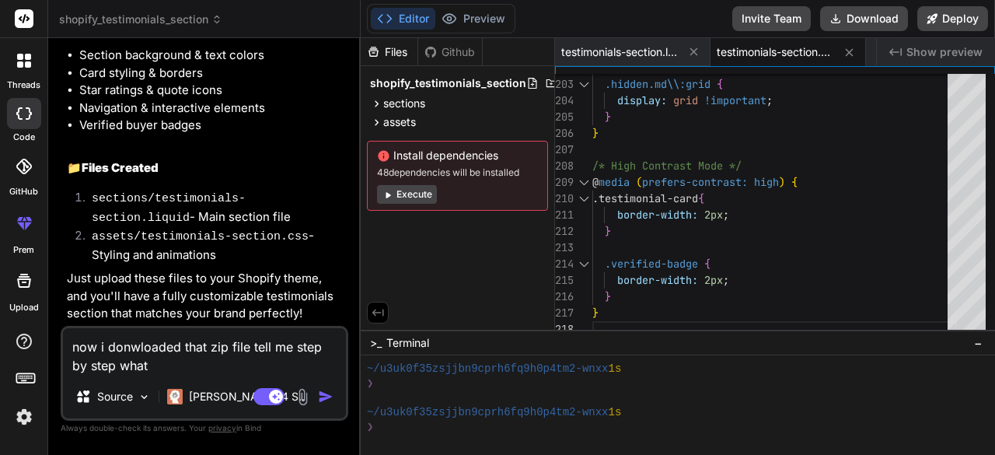
type textarea "now i donwloaded that zip file tell me step by step what"
type textarea "x"
type textarea "now i donwloaded that zip file tell me step by step what i"
type textarea "x"
type textarea "now i donwloaded that zip file tell me step by step what i"
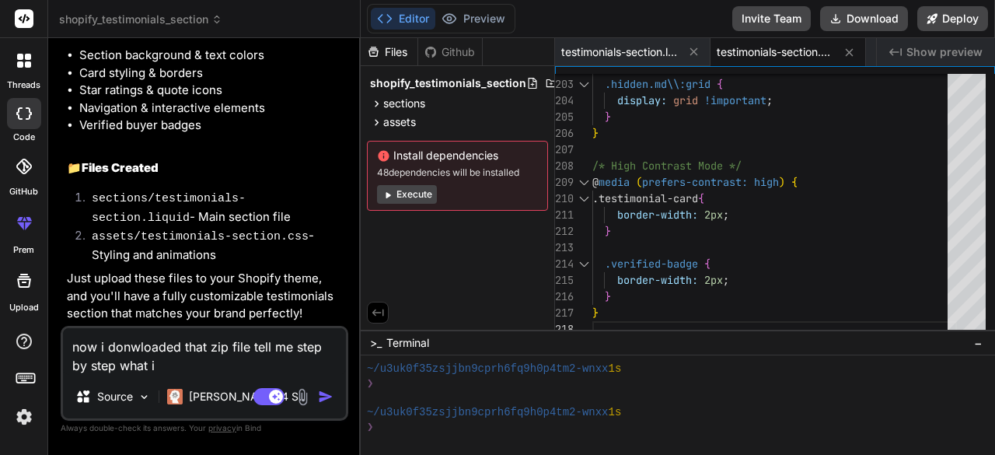
type textarea "x"
type textarea "now i donwloaded that zip file tell me step by step what i d"
type textarea "x"
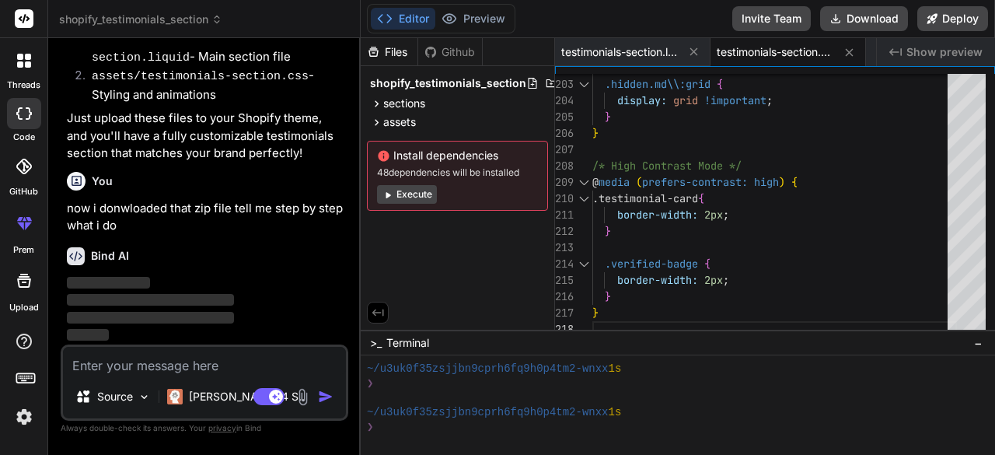
scroll to position [2239, 0]
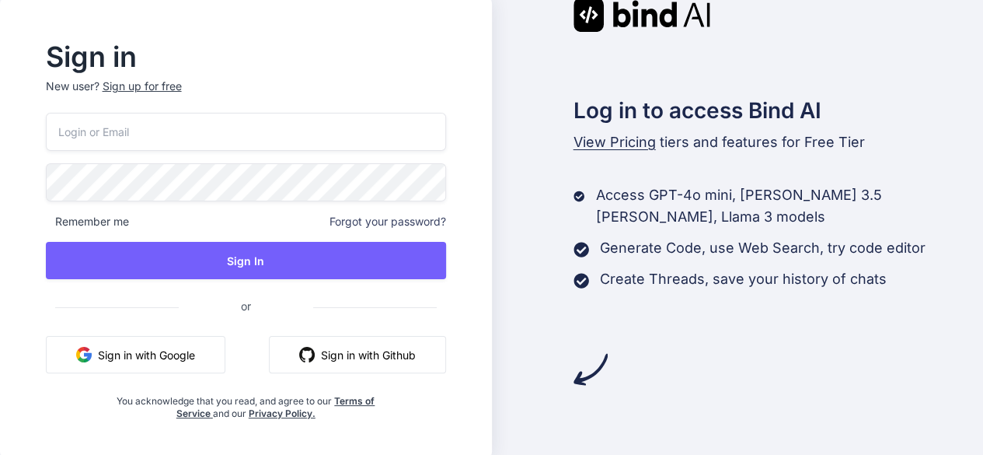
click at [165, 356] on button "Sign in with Google" at bounding box center [135, 354] width 179 height 37
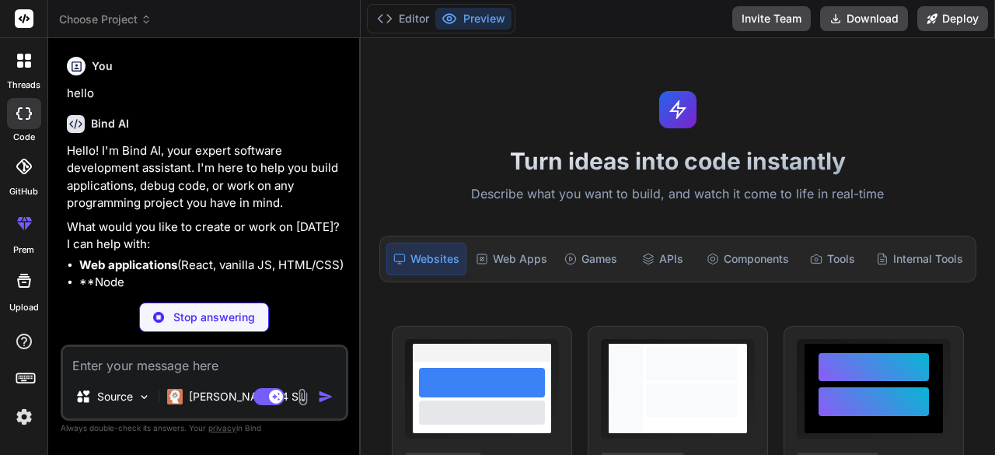
click at [124, 19] on span "Choose Project" at bounding box center [105, 20] width 92 height 16
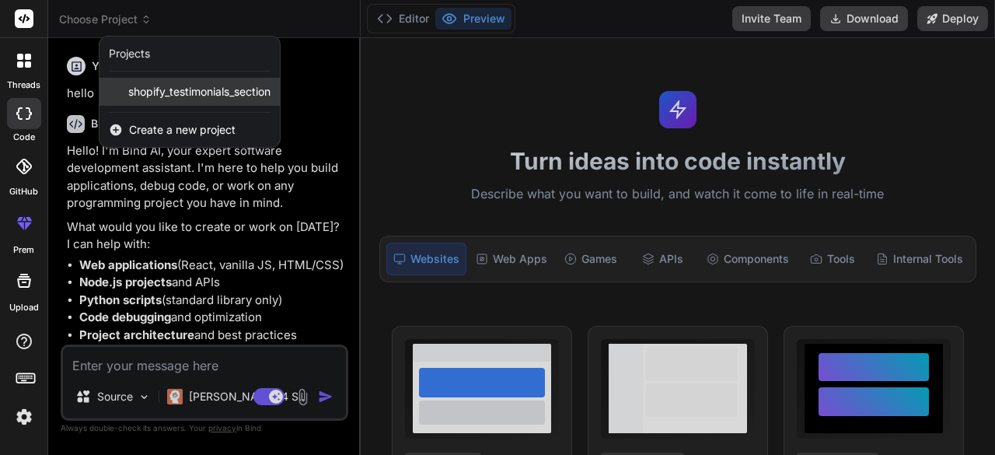
click at [160, 101] on div "shopify_testimonials_section" at bounding box center [189, 92] width 180 height 28
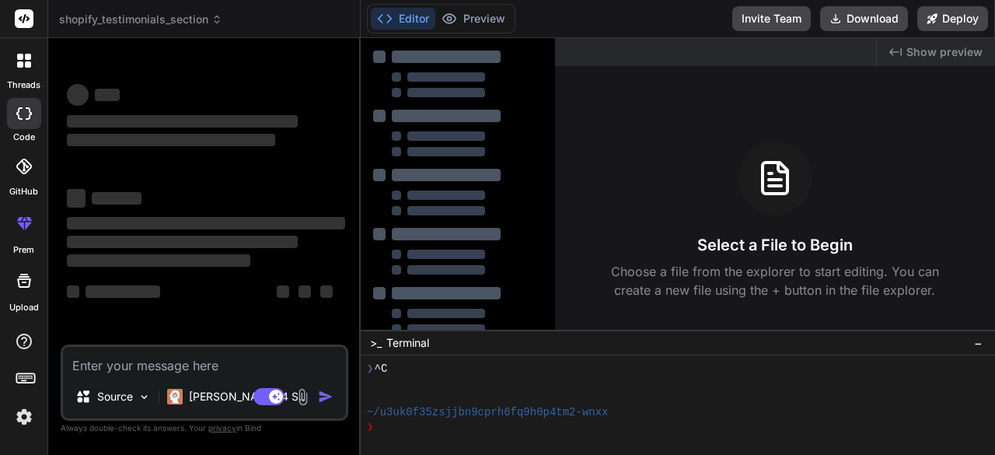
scroll to position [44, 0]
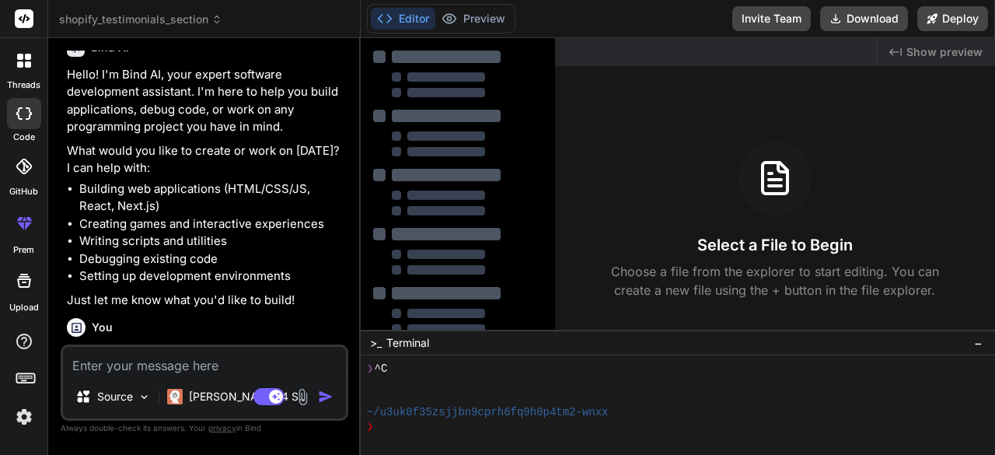
type textarea "x"
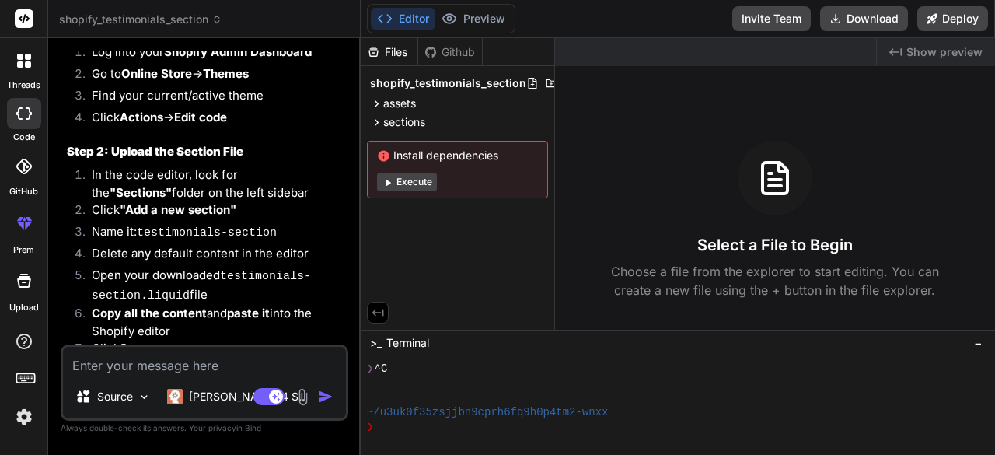
scroll to position [2636, 0]
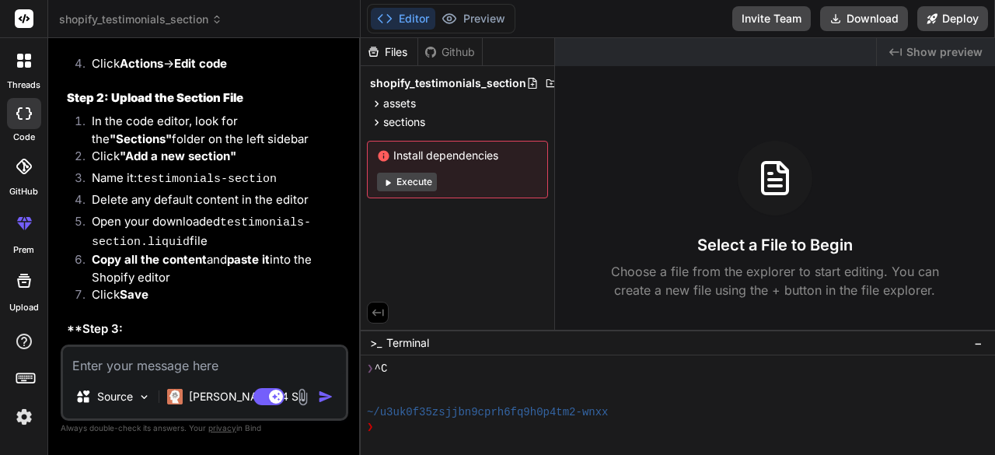
click at [170, 366] on textarea at bounding box center [204, 361] width 283 height 28
type textarea "c"
type textarea "x"
type textarea "co"
type textarea "x"
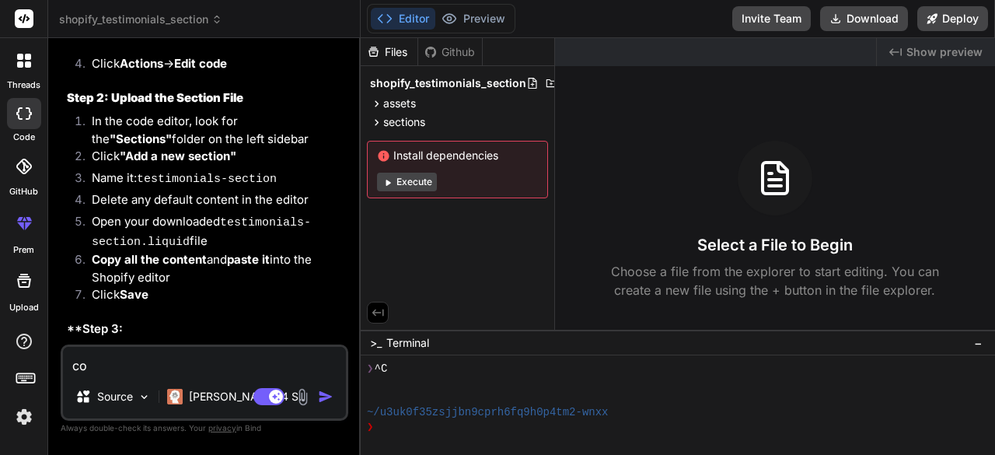
type textarea "con"
type textarea "x"
type textarea "cont"
type textarea "x"
type textarea "conti"
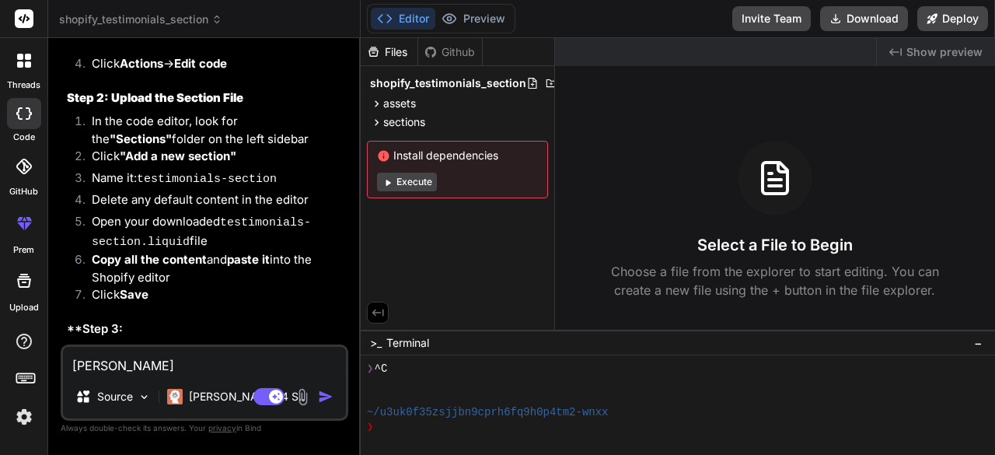
type textarea "x"
type textarea "contin"
type textarea "x"
type textarea "continu"
type textarea "x"
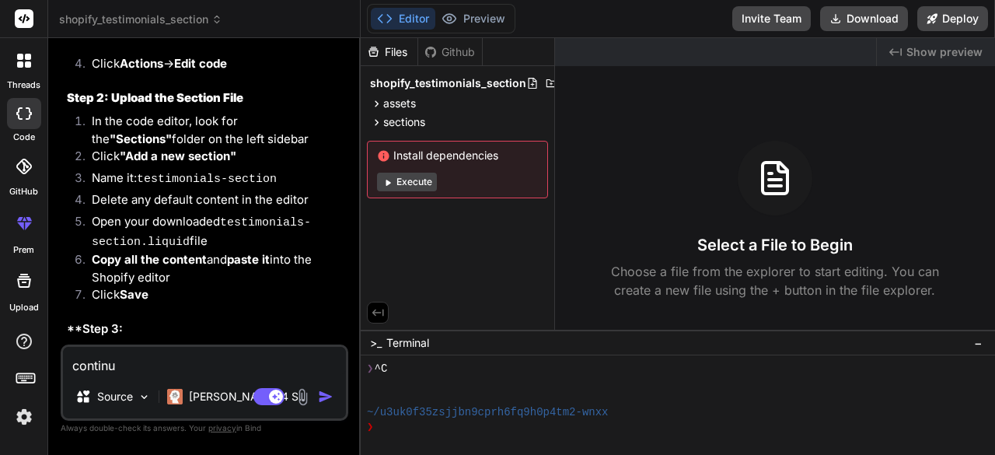
type textarea "continue"
type textarea "x"
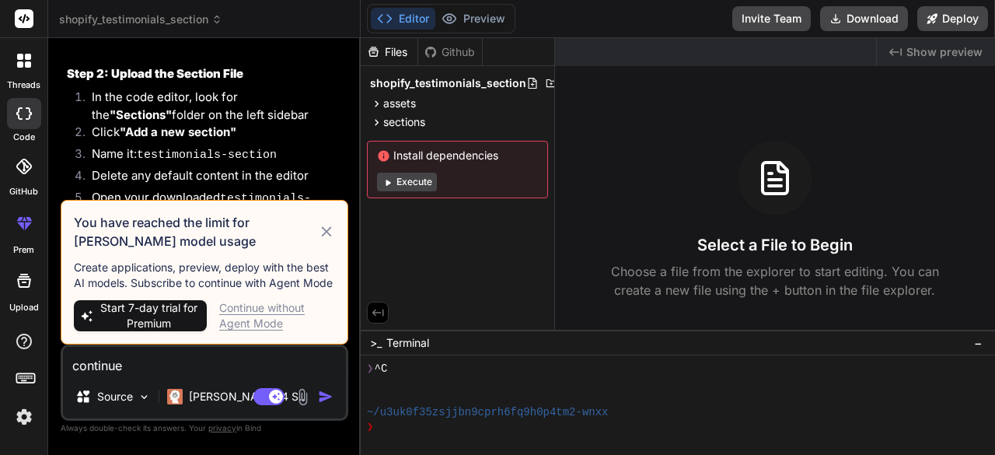
type textarea "continue"
click at [315, 228] on h3 "You have reached the limit for Claude model usage" at bounding box center [196, 231] width 244 height 37
click at [326, 383] on div "Source Claude 4 S.." at bounding box center [204, 399] width 283 height 37
click at [323, 389] on img "button" at bounding box center [326, 396] width 16 height 16
click at [326, 229] on icon at bounding box center [326, 231] width 17 height 19
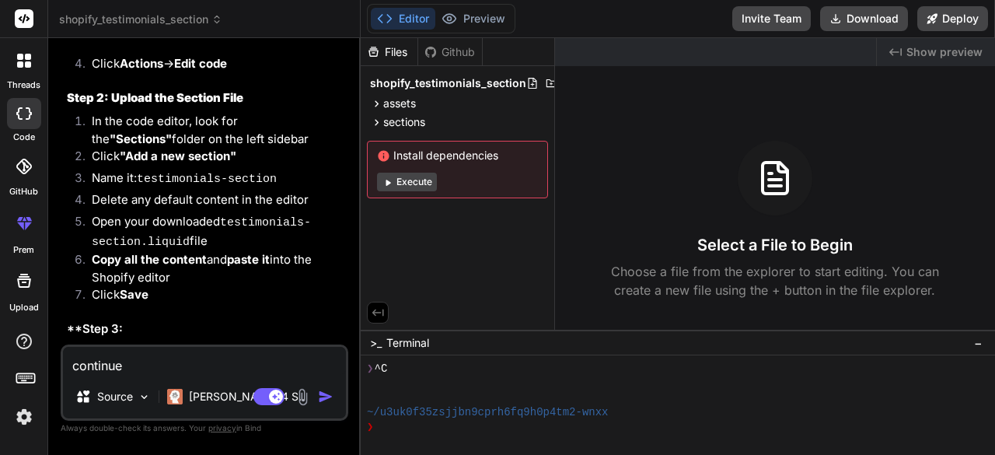
drag, startPoint x: 315, startPoint y: 388, endPoint x: 325, endPoint y: 395, distance: 11.7
click at [325, 395] on div "Agent Mode. When this toggle is activated, AI automatically makes decisions, re…" at bounding box center [294, 396] width 89 height 19
click at [325, 395] on img "button" at bounding box center [326, 396] width 16 height 16
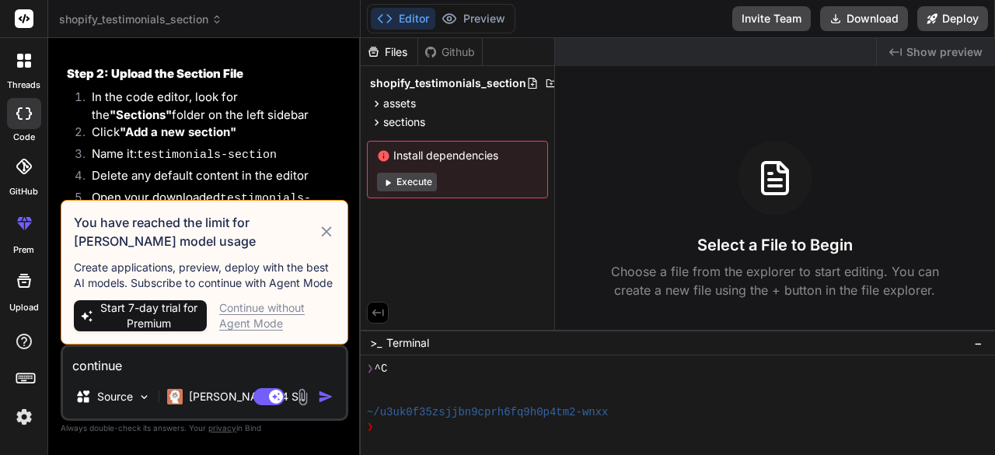
click at [325, 395] on img "button" at bounding box center [326, 396] width 16 height 16
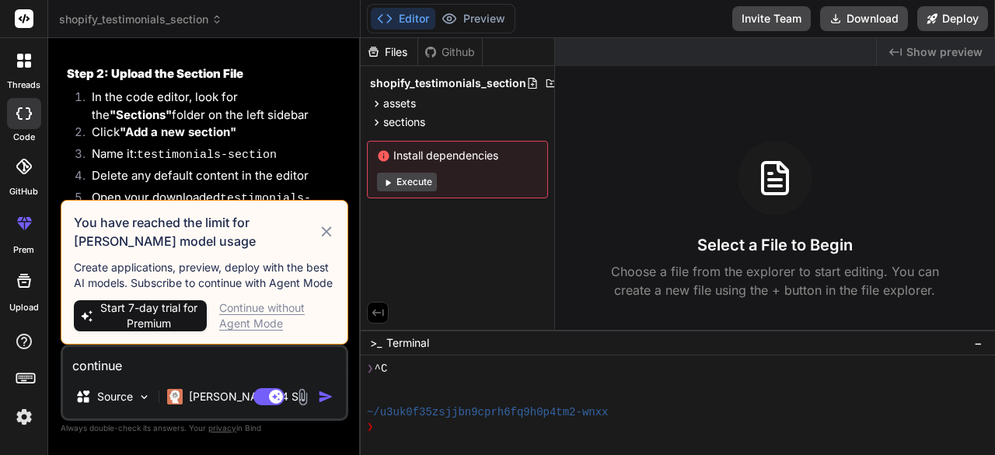
click at [325, 395] on img "button" at bounding box center [326, 396] width 16 height 16
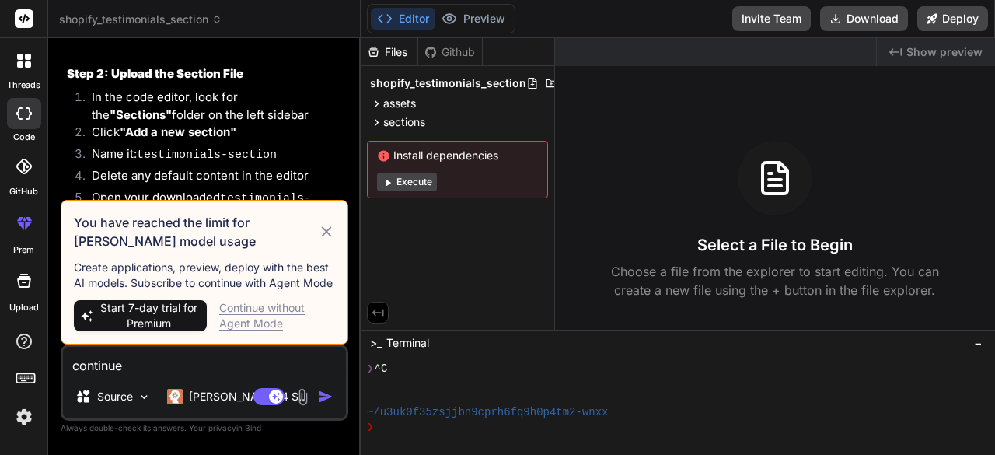
click at [325, 395] on img "button" at bounding box center [326, 396] width 16 height 16
drag, startPoint x: 325, startPoint y: 395, endPoint x: 264, endPoint y: 313, distance: 102.3
click at [264, 313] on div "You hello Bind AI Hello! I'm Bind AI, your expert software development assistan…" at bounding box center [204, 252] width 287 height 403
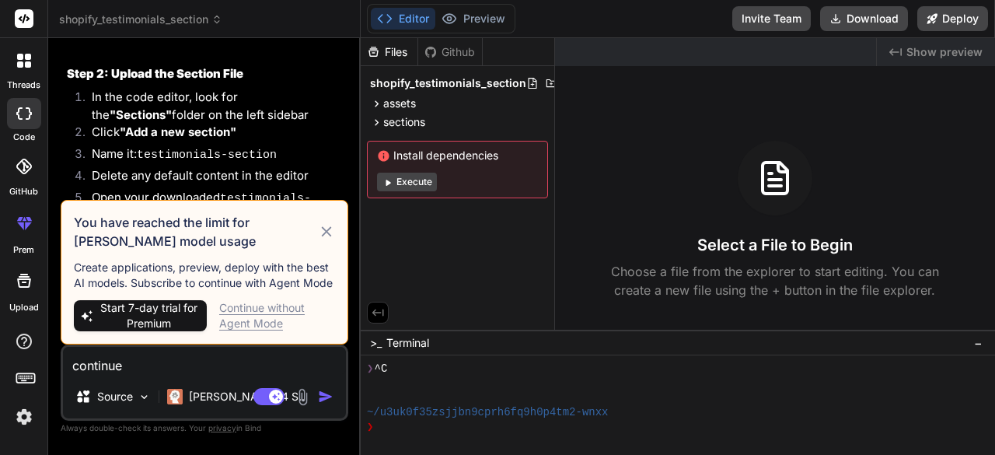
click at [264, 313] on div "Continue without Agent Mode" at bounding box center [277, 315] width 116 height 31
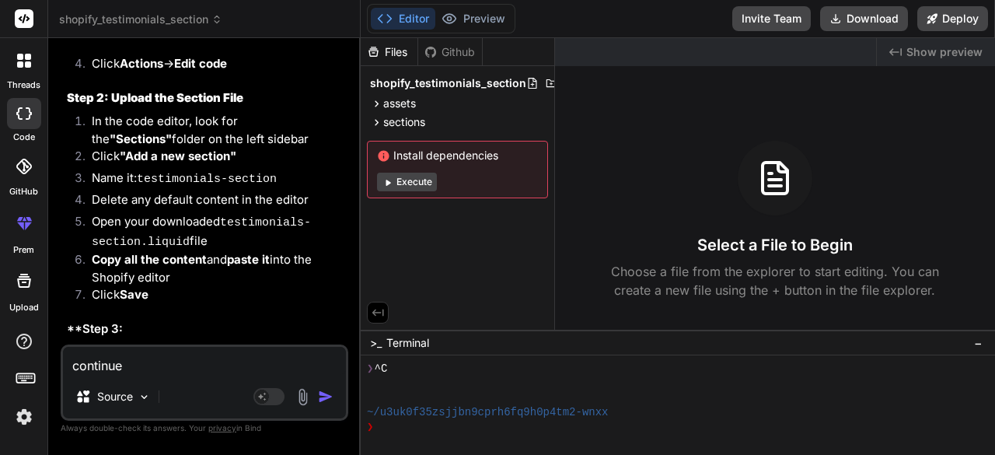
click at [315, 402] on div "Agent Mode. When this toggle is activated, AI automatically makes decisions, re…" at bounding box center [294, 396] width 89 height 19
click at [319, 397] on img "button" at bounding box center [326, 396] width 16 height 16
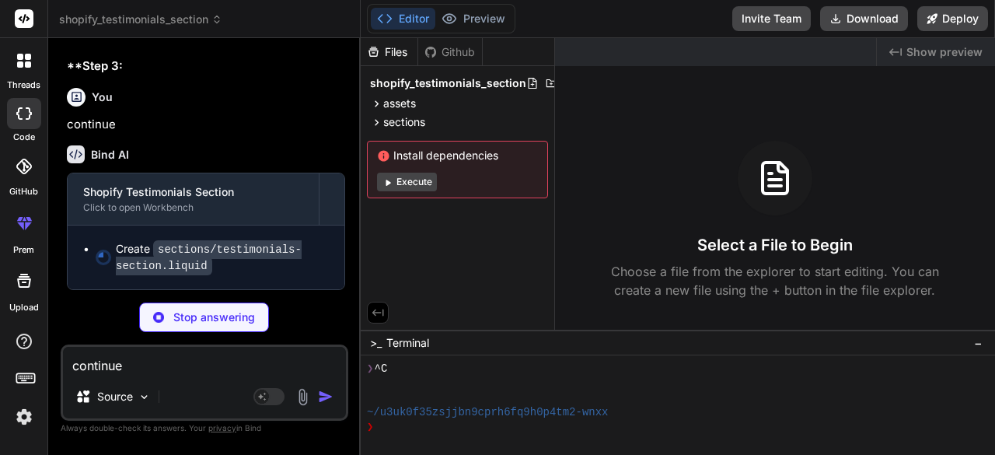
scroll to position [2896, 0]
click at [113, 124] on p "continue" at bounding box center [206, 125] width 278 height 18
drag, startPoint x: 117, startPoint y: 127, endPoint x: 93, endPoint y: 122, distance: 24.5
click at [93, 122] on p "continue" at bounding box center [206, 125] width 278 height 18
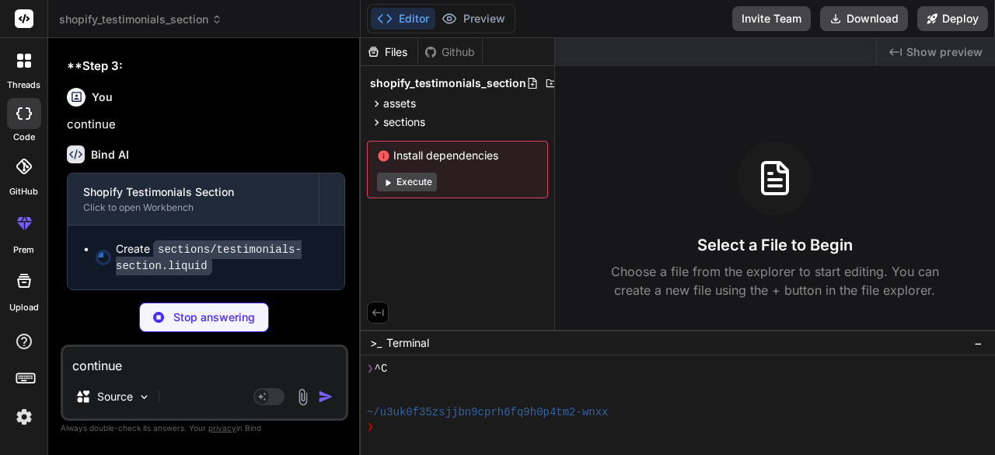
click at [101, 125] on p "continue" at bounding box center [206, 125] width 278 height 18
click at [107, 126] on p "continue" at bounding box center [206, 125] width 278 height 18
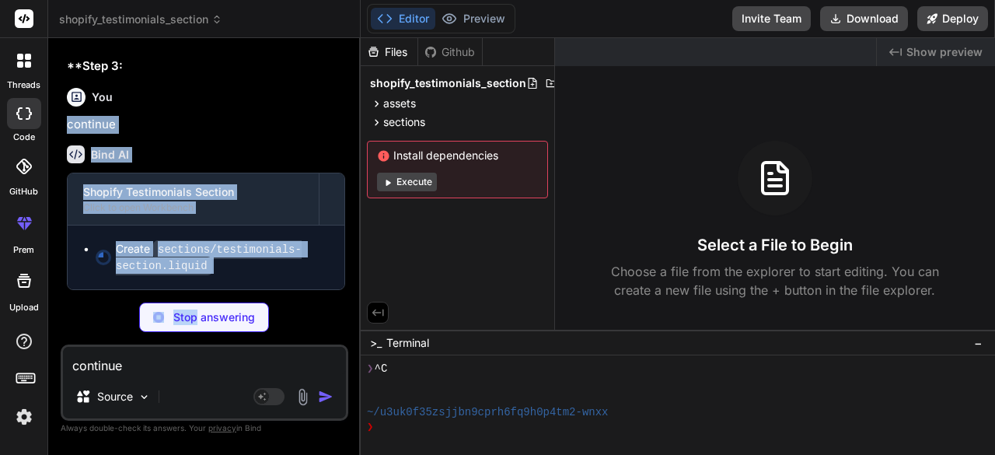
drag, startPoint x: 107, startPoint y: 126, endPoint x: 170, endPoint y: 314, distance: 198.3
click at [170, 314] on div "You hello Bind AI Hello! I'm Bind AI, your expert software development assistan…" at bounding box center [204, 252] width 287 height 403
click at [170, 314] on div "Stop answering" at bounding box center [204, 317] width 130 height 30
type textarea "x"
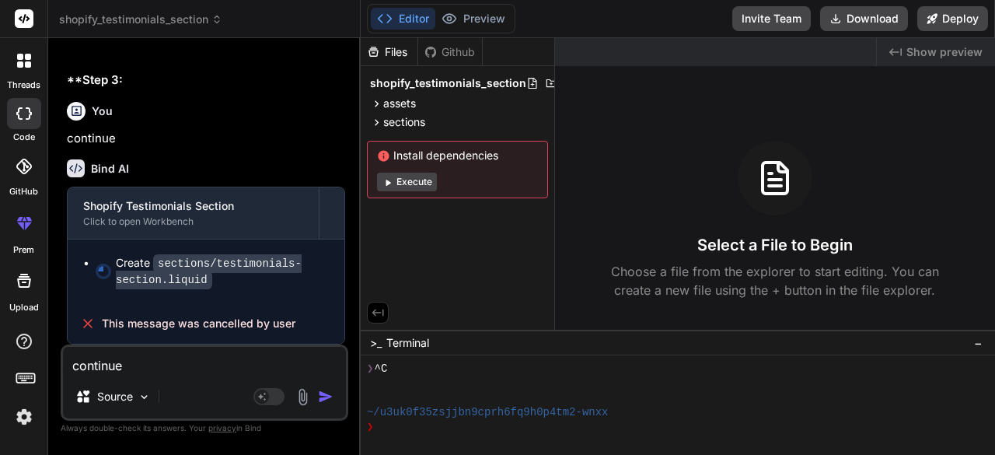
scroll to position [2883, 0]
click at [162, 363] on textarea "continue" at bounding box center [204, 361] width 283 height 28
type textarea "c"
type textarea "x"
type textarea "co"
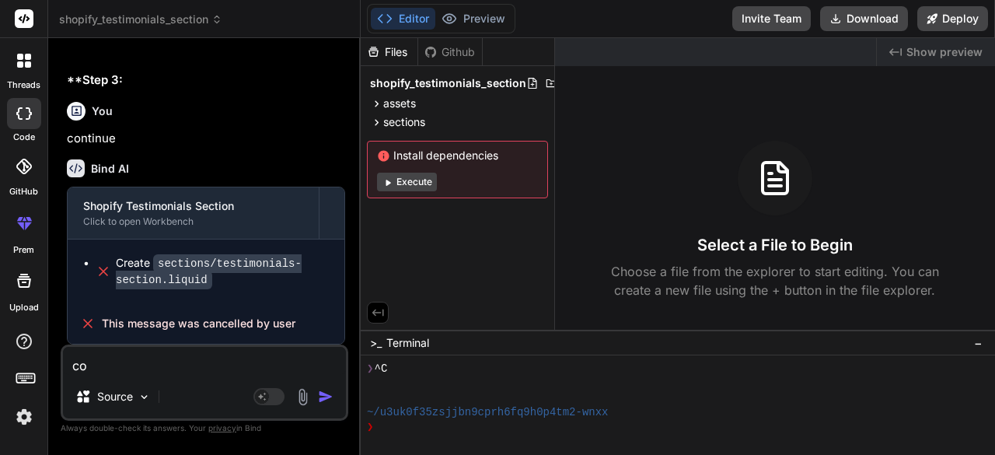
type textarea "x"
type textarea "con"
type textarea "x"
type textarea "cont"
type textarea "x"
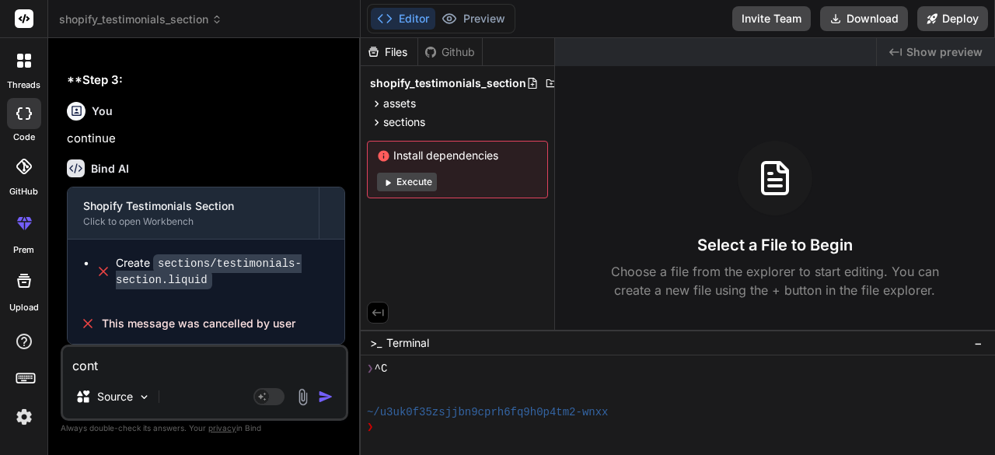
type textarea "conti"
type textarea "x"
type textarea "contin"
type textarea "x"
type textarea "continu"
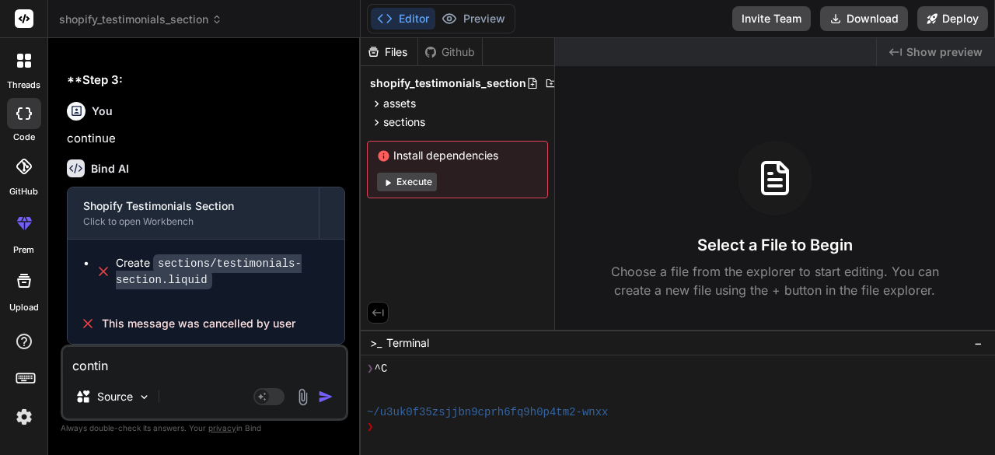
type textarea "x"
type textarea "continue"
type textarea "x"
type textarea "continue"
type textarea "x"
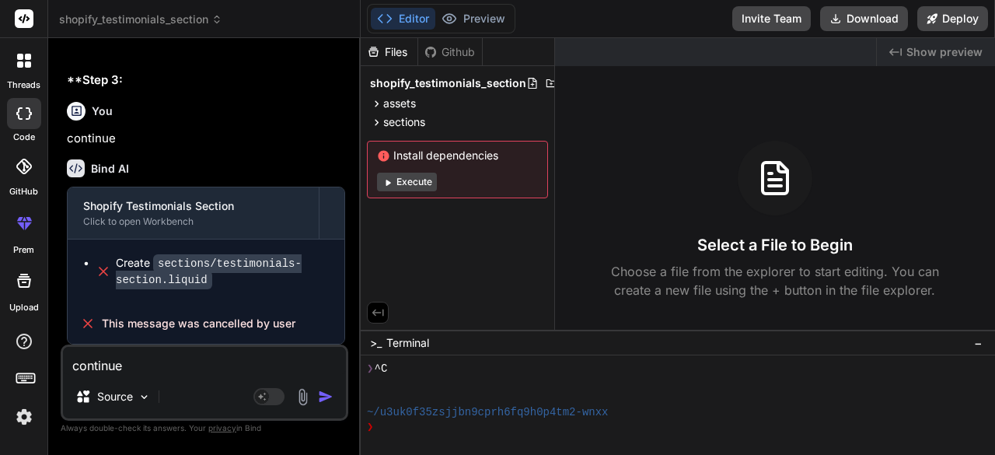
type textarea "continue t"
type textarea "x"
type textarea "continue th"
type textarea "x"
type textarea "continue the"
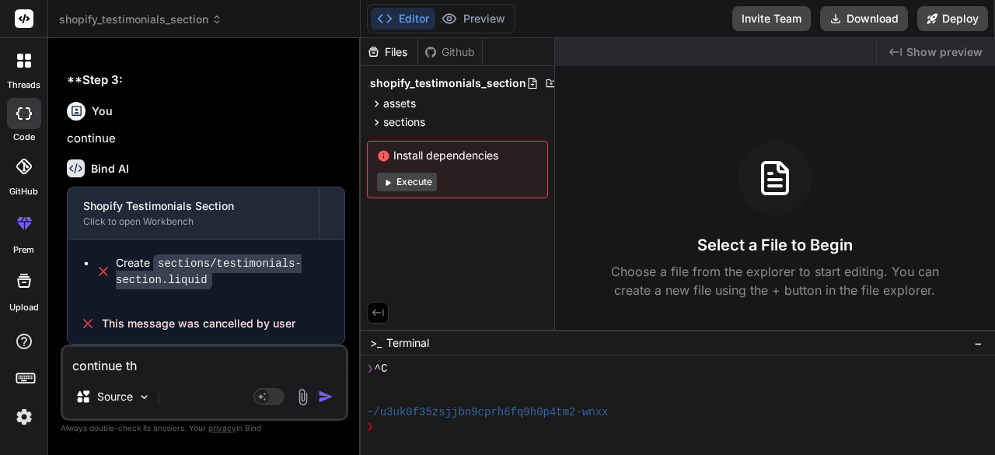
type textarea "x"
type textarea "continue the"
type textarea "x"
type textarea "continue the s"
type textarea "x"
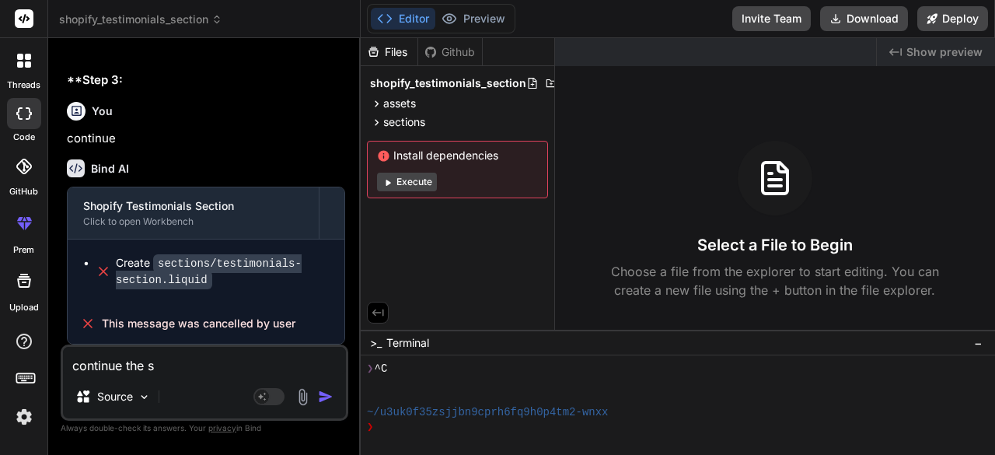
type textarea "continue the st"
type textarea "x"
type textarea "continue the ste"
type textarea "x"
type textarea "continue the step"
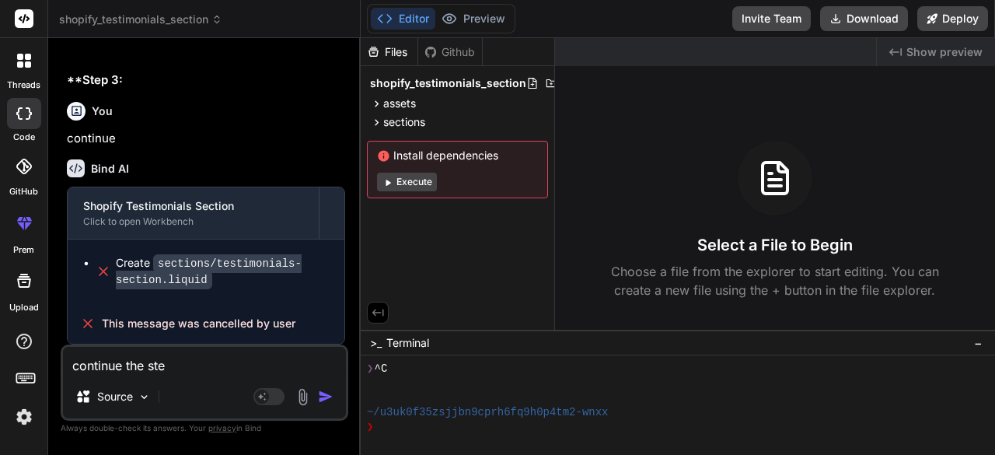
type textarea "x"
type textarea "continue the step"
type textarea "x"
type textarea "continue the step 3"
type textarea "x"
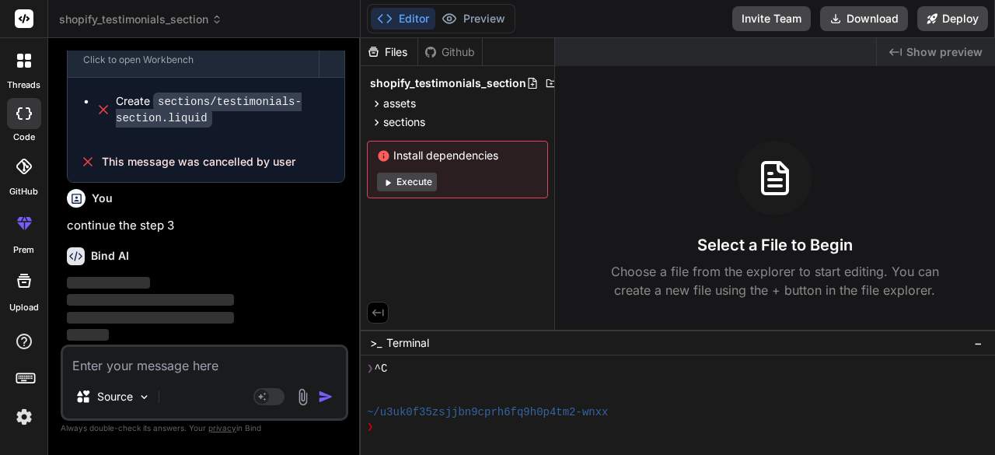
scroll to position [3043, 0]
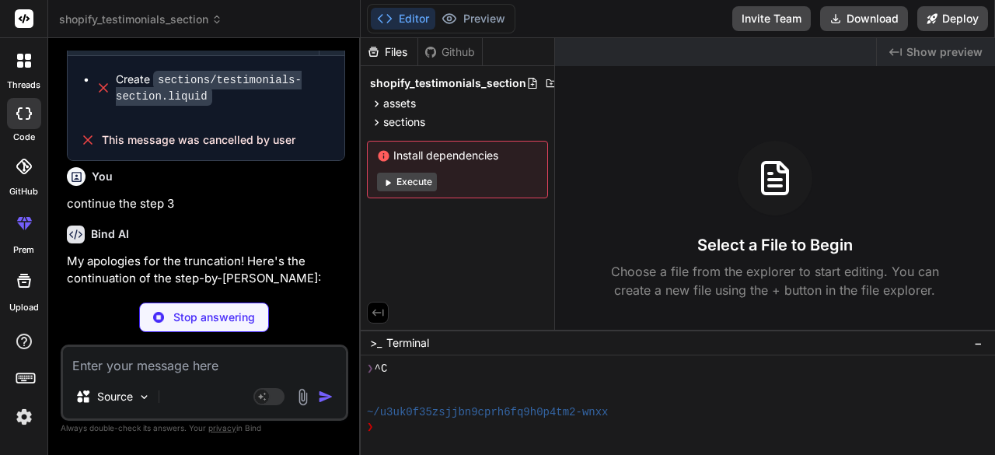
type textarea "x"
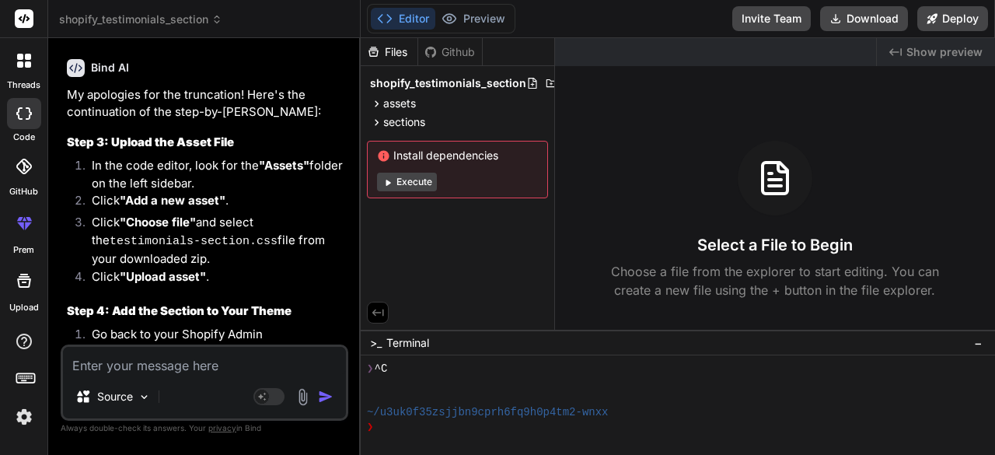
scroll to position [3221, 0]
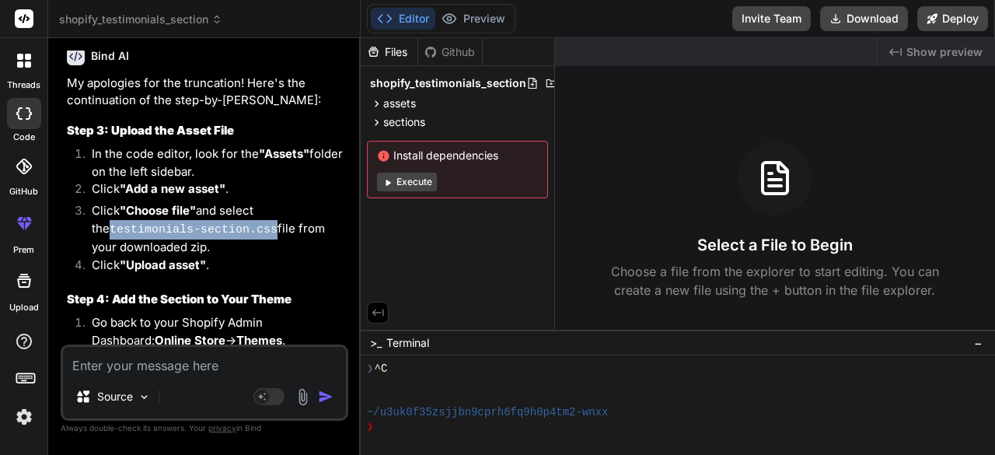
drag, startPoint x: 93, startPoint y: 250, endPoint x: 245, endPoint y: 252, distance: 151.5
click at [245, 236] on code "testimonials-section.css" at bounding box center [194, 229] width 168 height 13
copy code "testimonials-section.css"
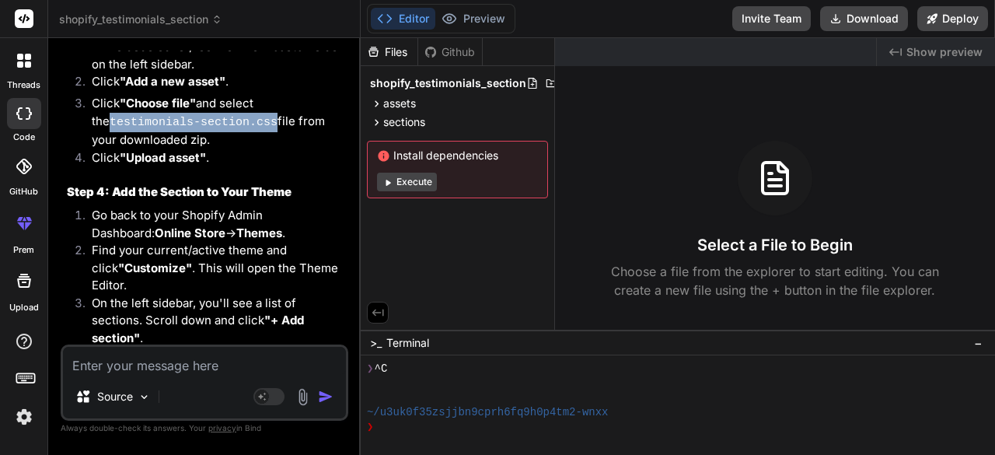
scroll to position [3333, 0]
